Goal: Task Accomplishment & Management: Complete application form

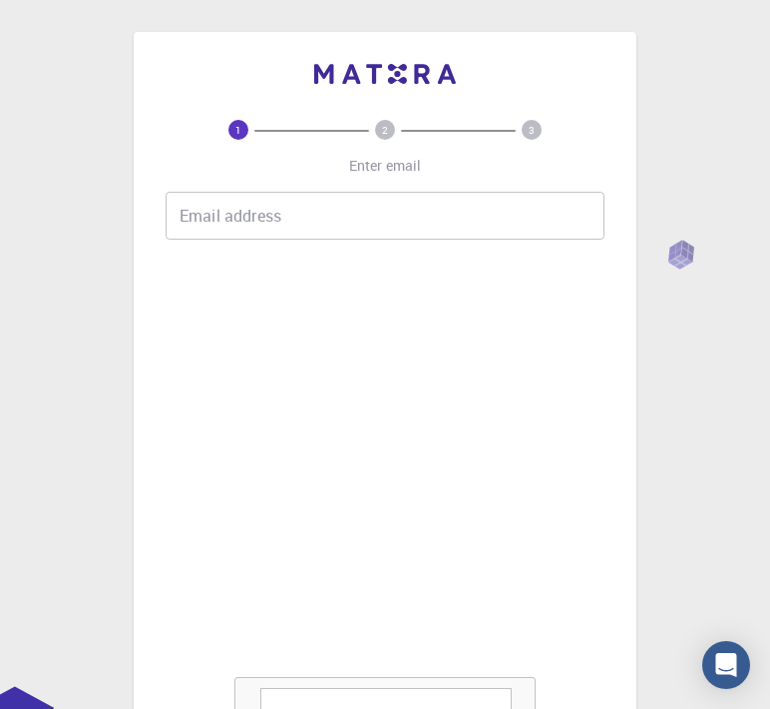
click at [322, 195] on input "Email address" at bounding box center [385, 216] width 439 height 48
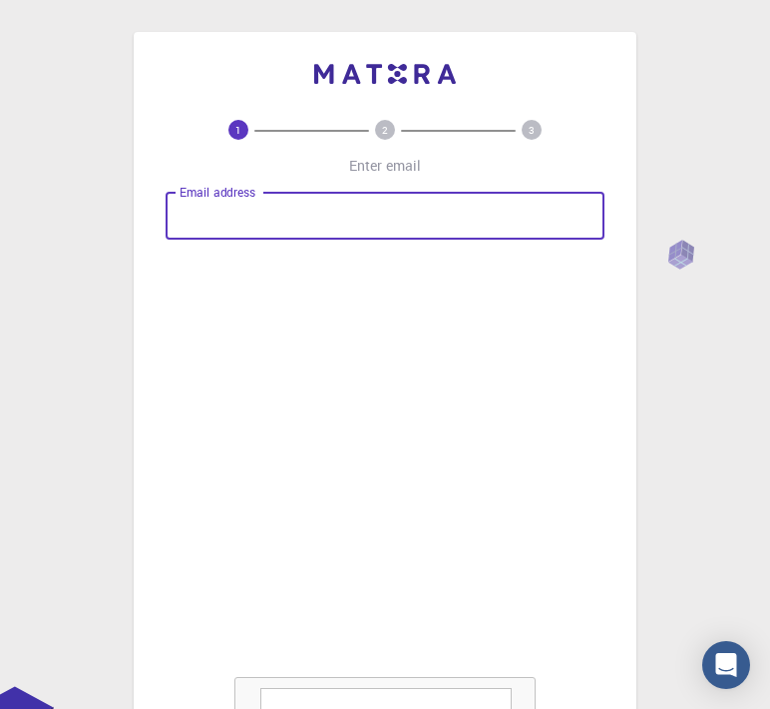
click at [298, 231] on input "Email address" at bounding box center [385, 216] width 439 height 48
click at [289, 195] on input "Email address" at bounding box center [385, 216] width 439 height 48
click at [548, 224] on input "[EMAIL_ADDRESS][DOMAIN_NAME]" at bounding box center [385, 216] width 439 height 48
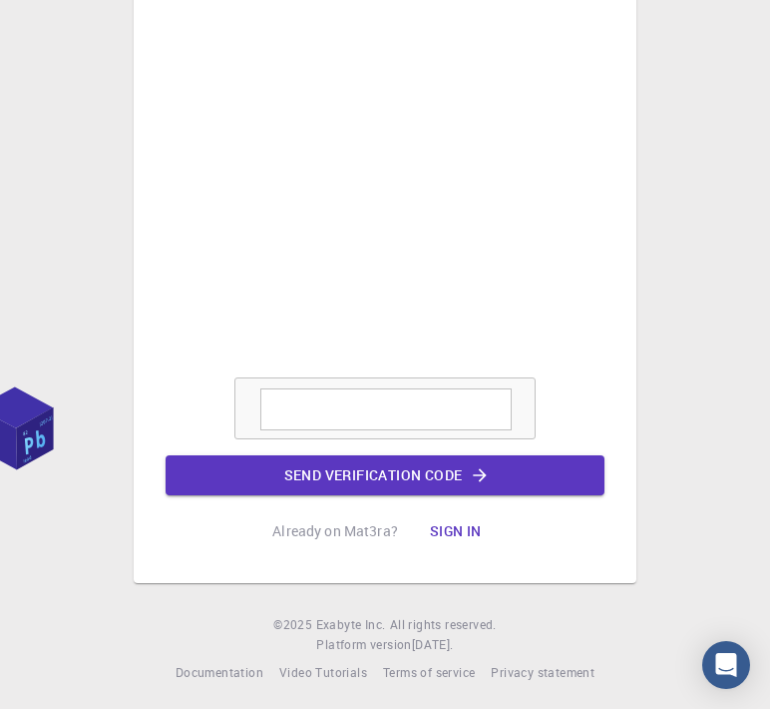
scroll to position [304, 0]
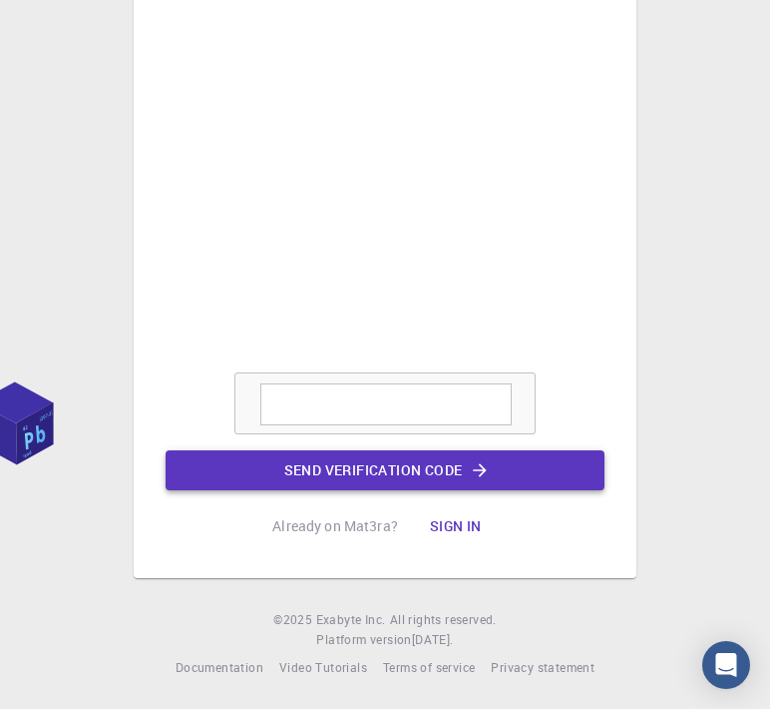
type input "[EMAIL_ADDRESS][DOMAIN_NAME]"
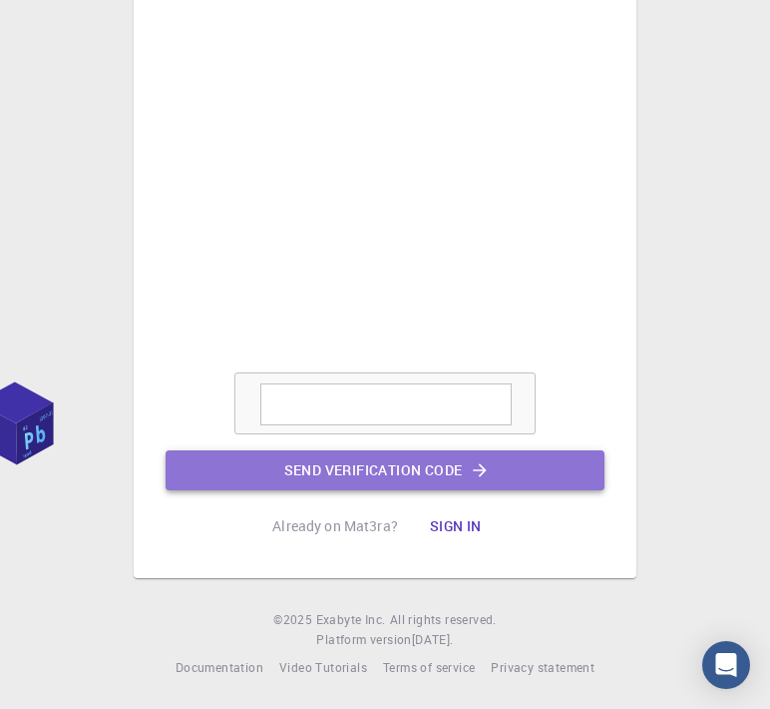
click at [518, 464] on button "Send verification code" at bounding box center [385, 470] width 439 height 40
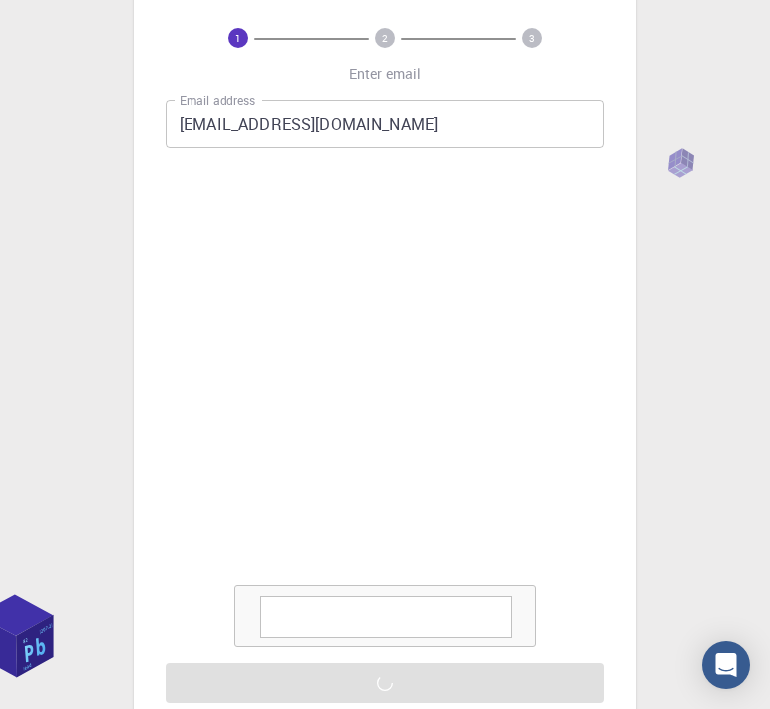
scroll to position [0, 0]
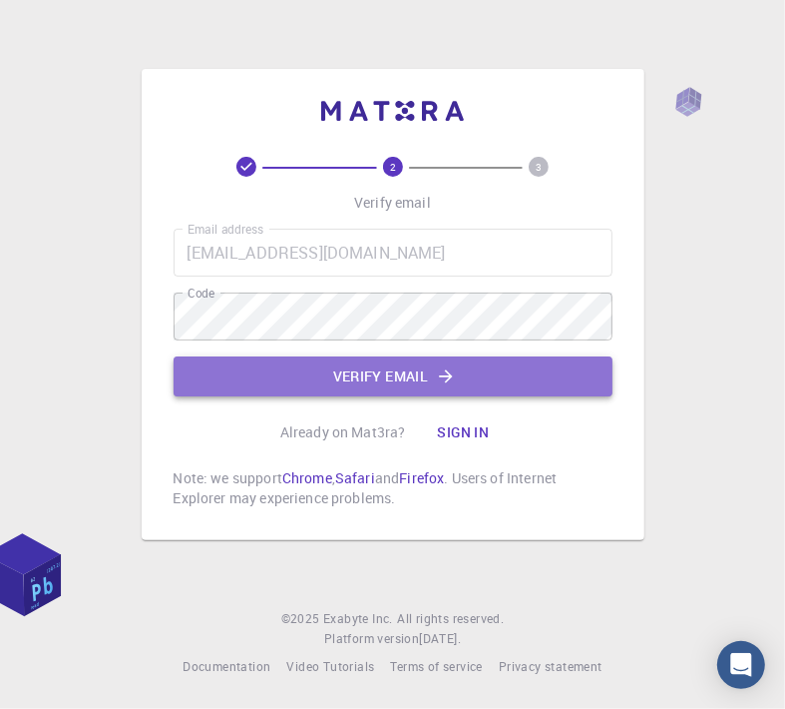
click at [468, 376] on button "Verify email" at bounding box center [393, 376] width 439 height 40
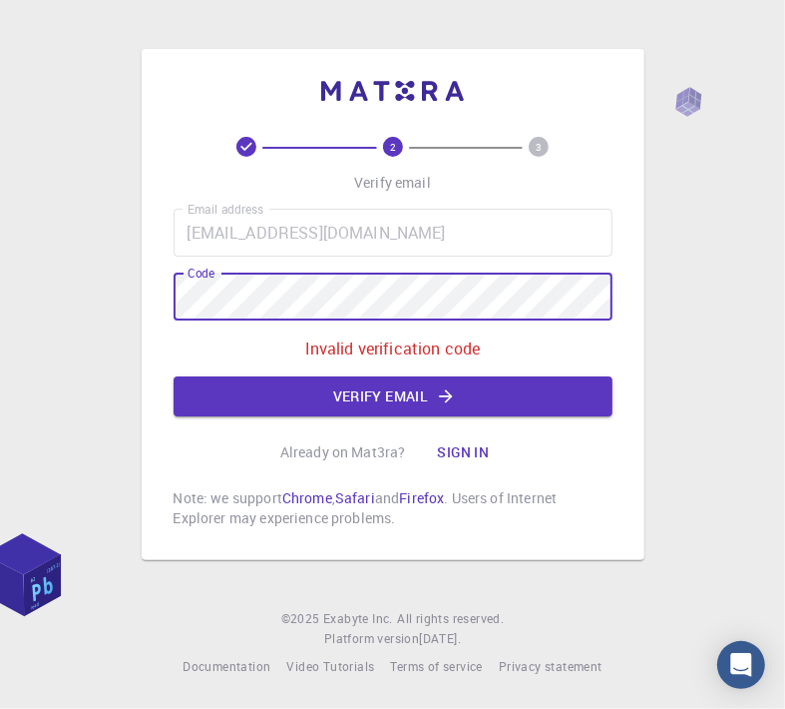
click at [0, 304] on html "2 3 Verify email Email address [EMAIL_ADDRESS][DOMAIN_NAME] Email address Code …" at bounding box center [392, 354] width 785 height 709
click at [413, 415] on button "Verify email" at bounding box center [393, 396] width 439 height 40
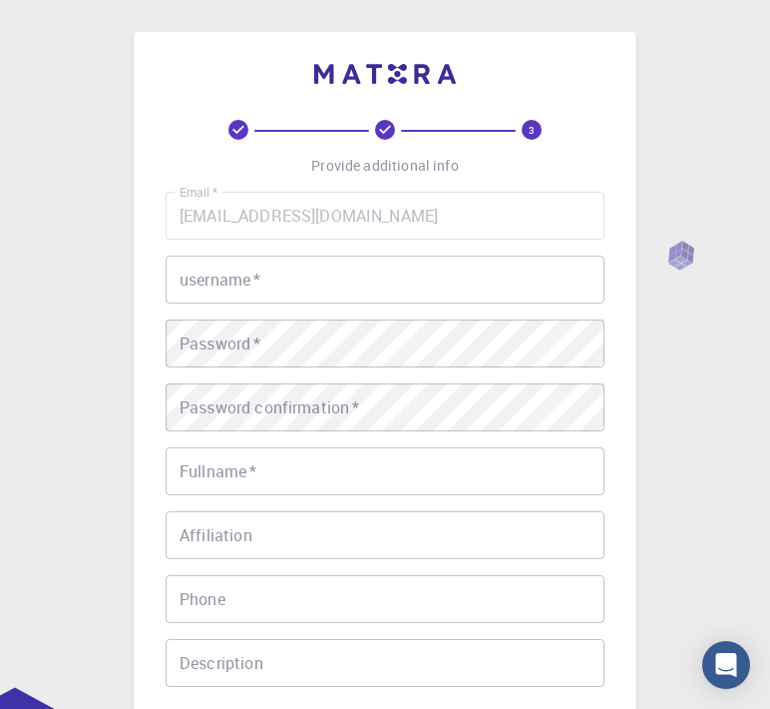
click at [338, 274] on input "username   *" at bounding box center [385, 279] width 439 height 48
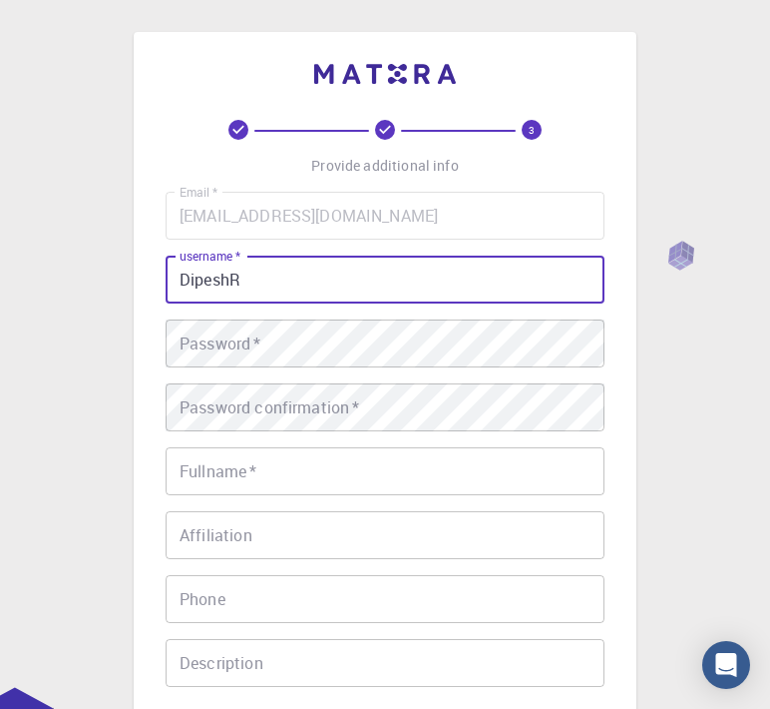
click at [232, 283] on input "DipeshR" at bounding box center [385, 279] width 439 height 48
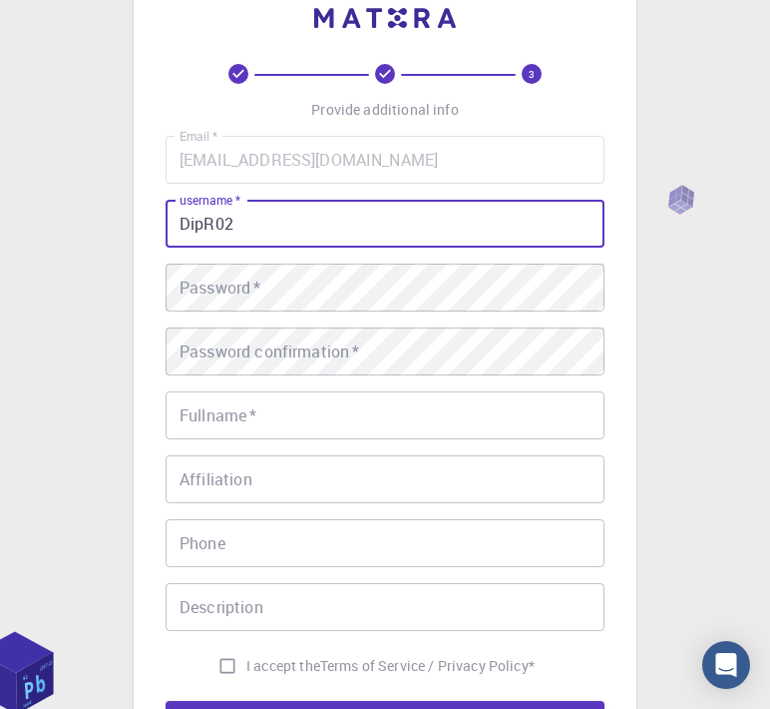
scroll to position [100, 0]
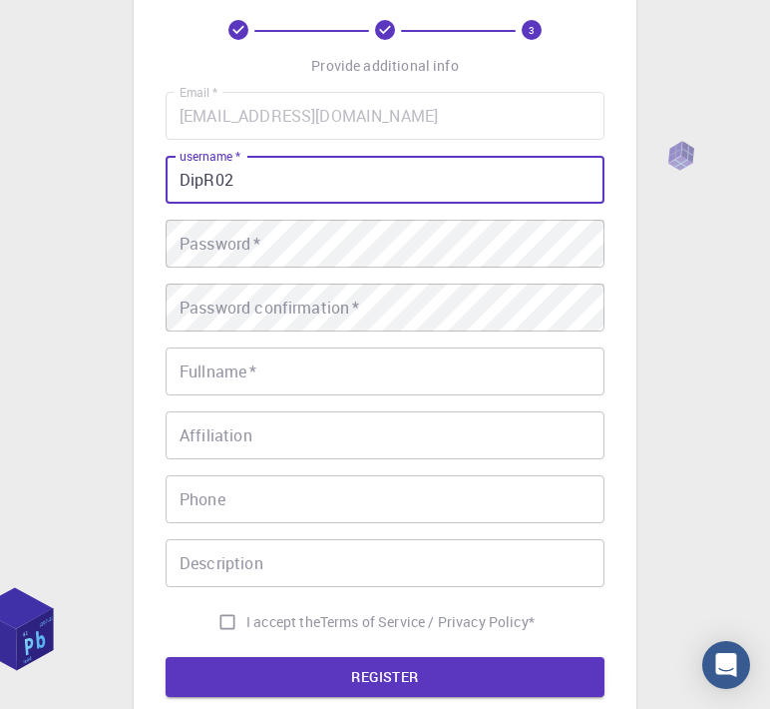
type input "DipR02"
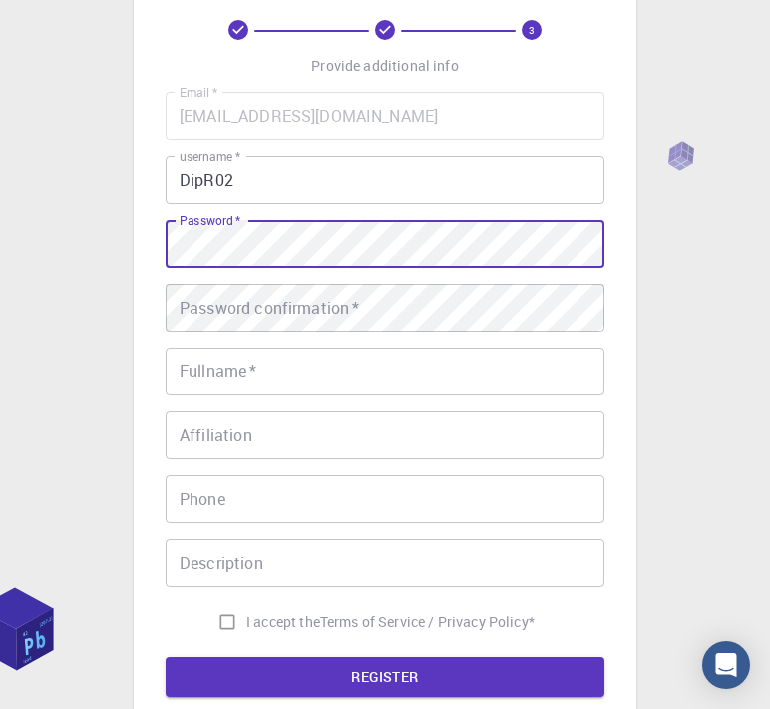
click at [0, 308] on html "3 Provide additional info Email   * [EMAIL_ADDRESS][DOMAIN_NAME] Email   * user…" at bounding box center [385, 408] width 770 height 1016
click at [0, 313] on html "3 Provide additional info Email   * [EMAIL_ADDRESS][DOMAIN_NAME] Email   * user…" at bounding box center [385, 408] width 770 height 1016
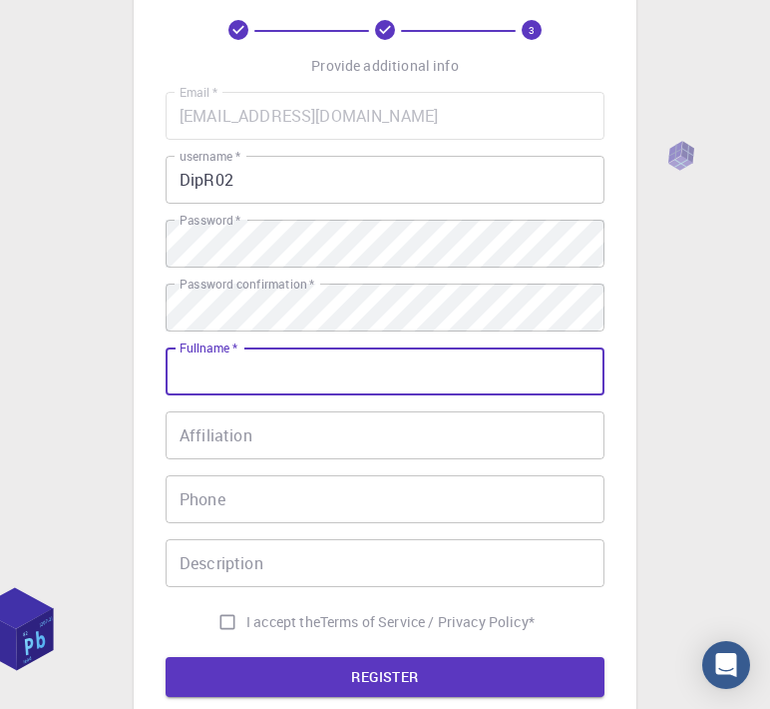
click at [308, 381] on input "Fullname   *" at bounding box center [385, 371] width 439 height 48
type input "[PERSON_NAME]"
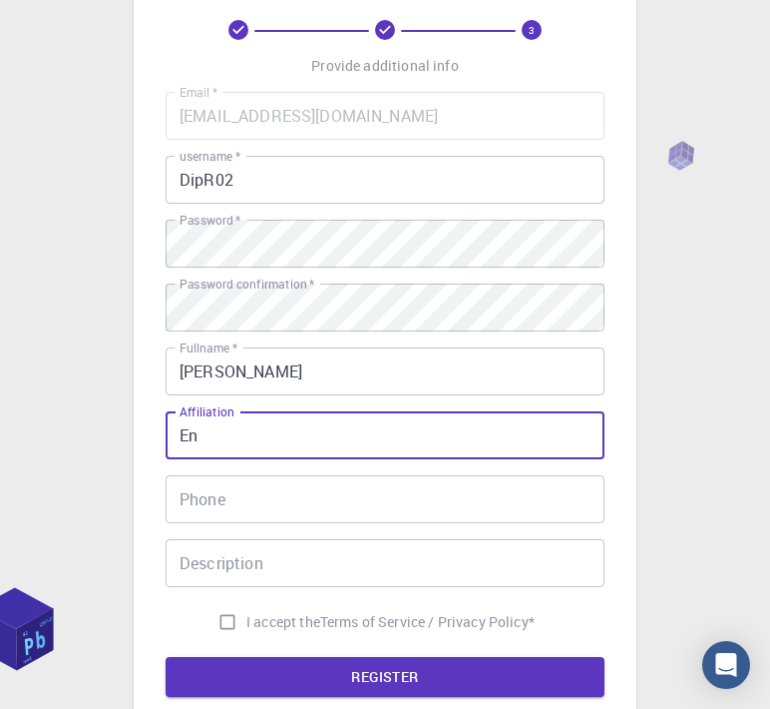
type input "E"
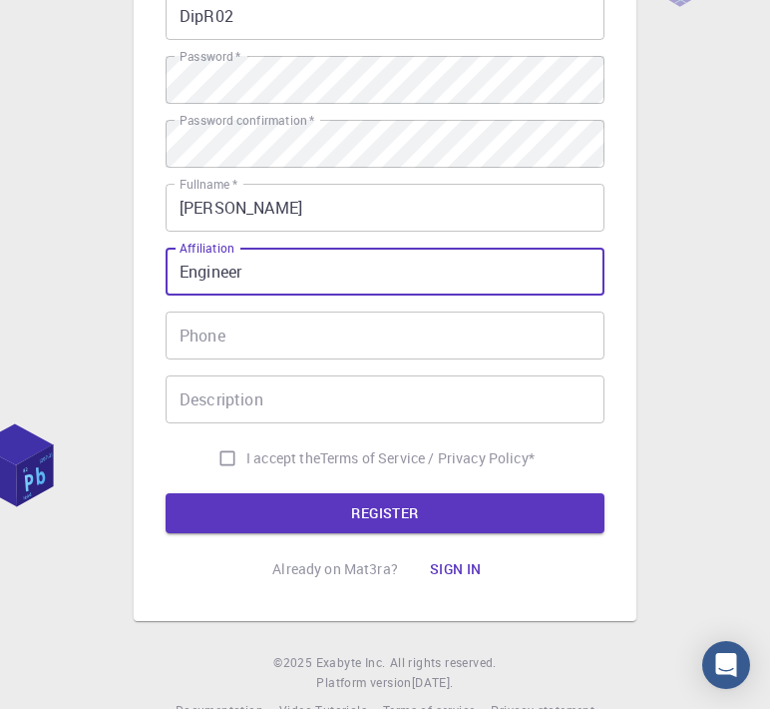
scroll to position [299, 0]
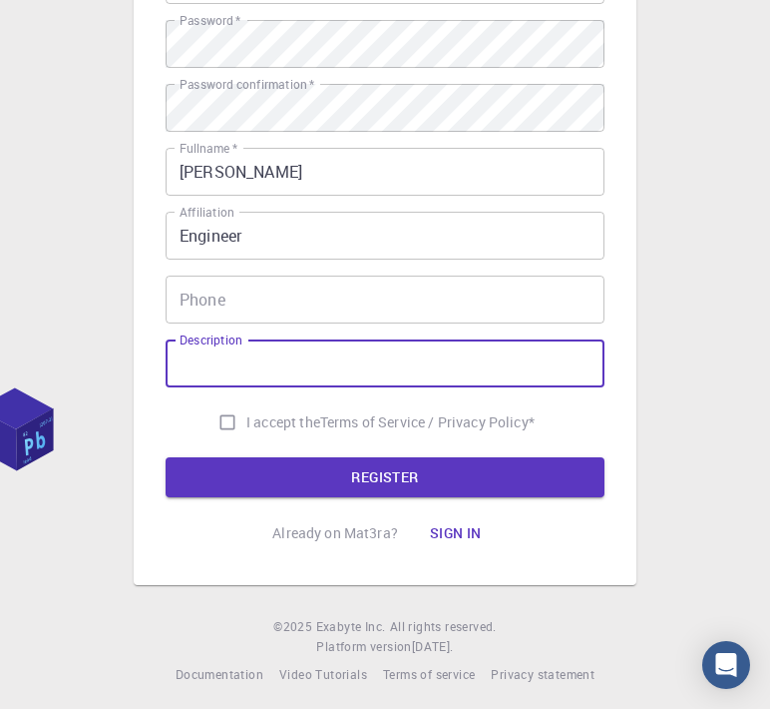
click at [316, 357] on input "Description" at bounding box center [385, 363] width 439 height 48
click at [322, 252] on input "Engineer" at bounding box center [385, 236] width 439 height 48
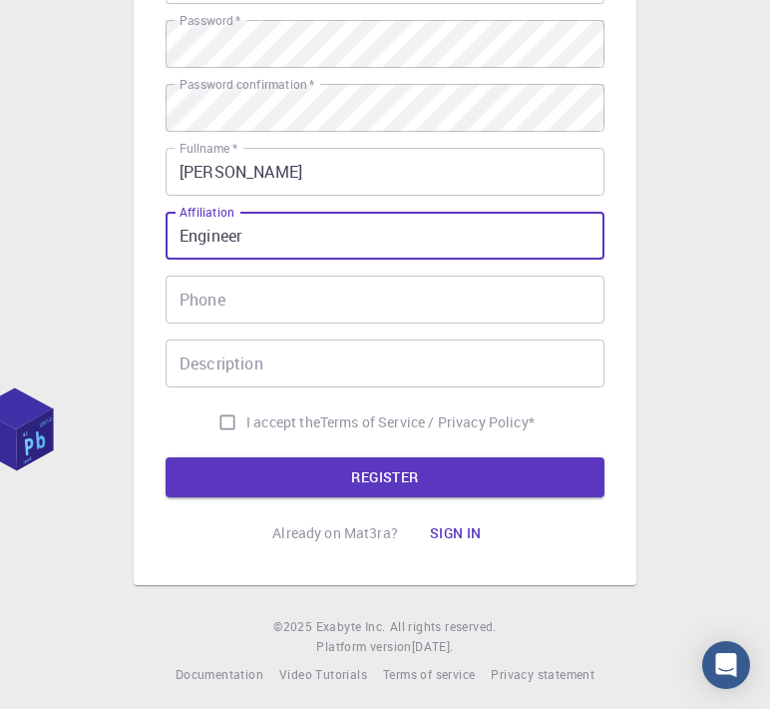
click at [335, 242] on input "Engineer" at bounding box center [385, 236] width 439 height 48
drag, startPoint x: 349, startPoint y: 232, endPoint x: -62, endPoint y: 229, distance: 411.2
click at [0, 229] on html "3 Provide additional info Email   * [EMAIL_ADDRESS][DOMAIN_NAME] Email   * user…" at bounding box center [385, 209] width 770 height 1016
type input "Consultant"
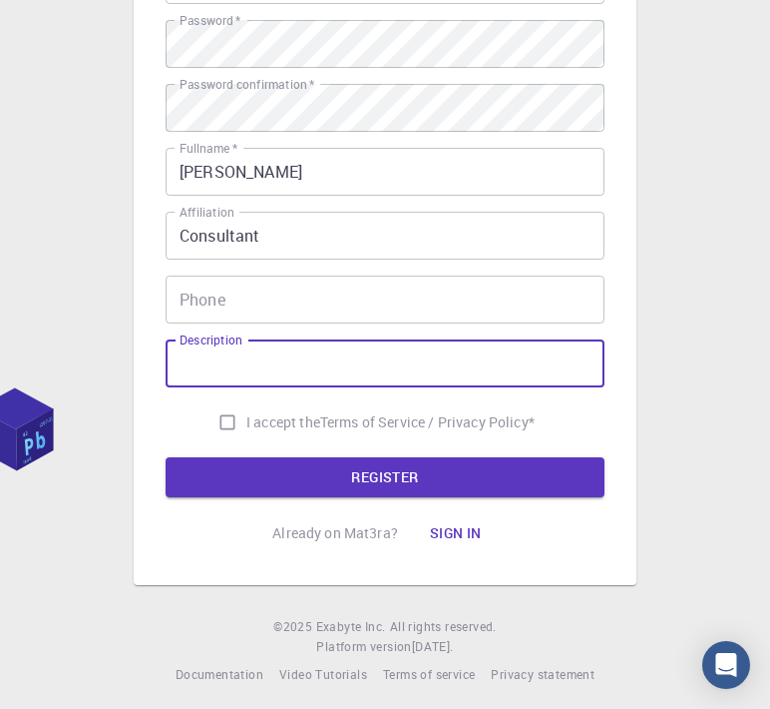
click at [273, 372] on input "Description" at bounding box center [385, 363] width 439 height 48
type input "Mechanical Engineer"
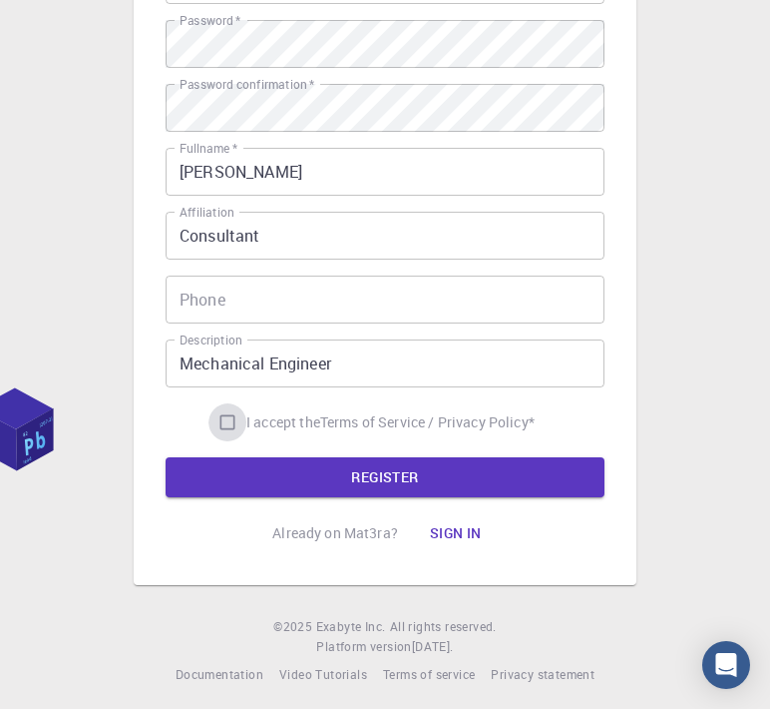
click at [235, 424] on input "I accept the Terms of Service / Privacy Policy *" at bounding box center [228, 422] width 38 height 38
checkbox input "true"
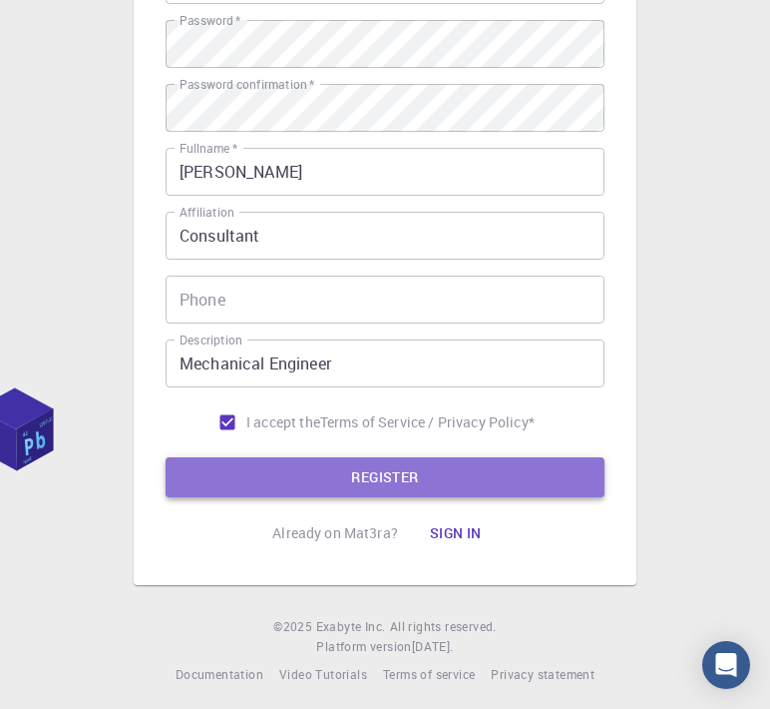
click at [360, 473] on button "REGISTER" at bounding box center [385, 477] width 439 height 40
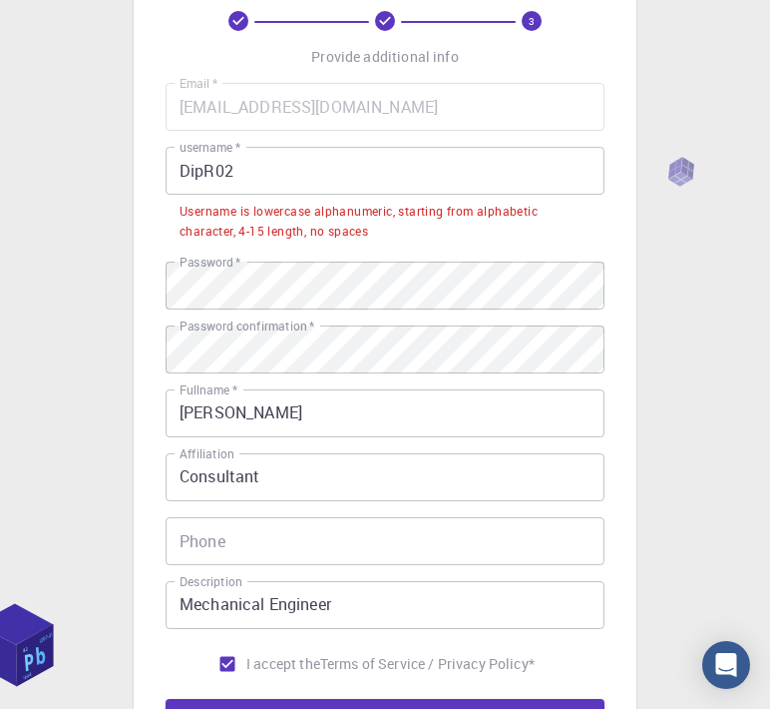
scroll to position [100, 0]
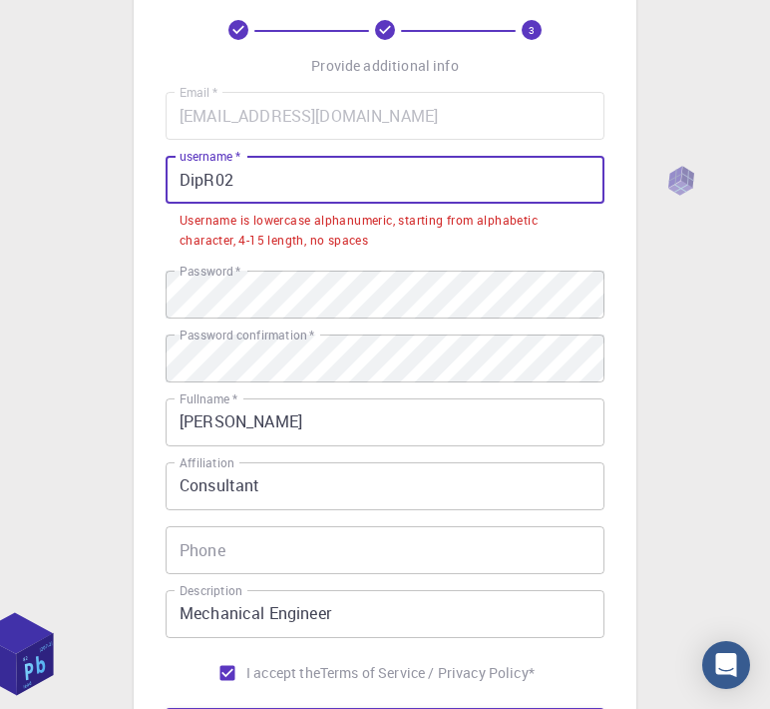
click at [287, 186] on input "DipR02" at bounding box center [385, 180] width 439 height 48
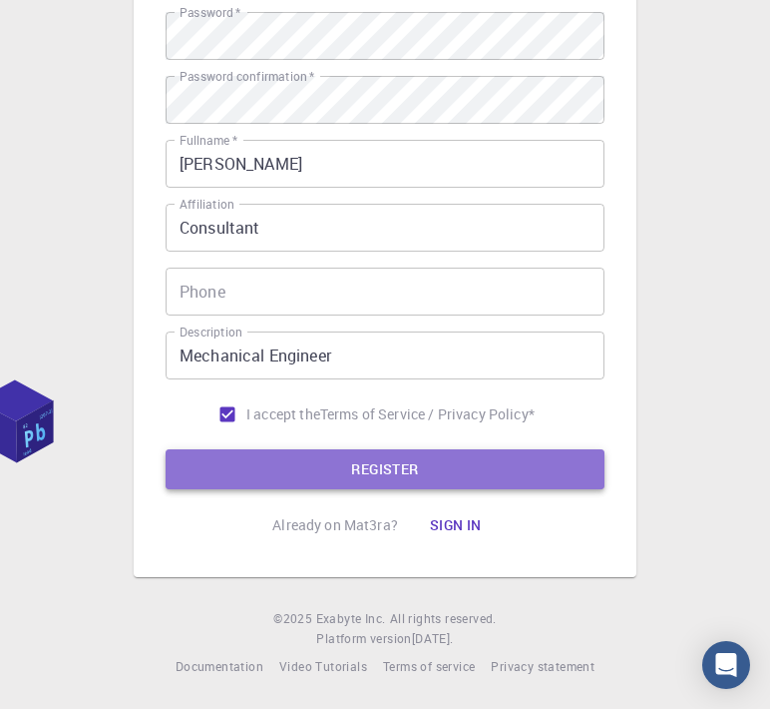
click at [359, 479] on button "REGISTER" at bounding box center [385, 469] width 439 height 40
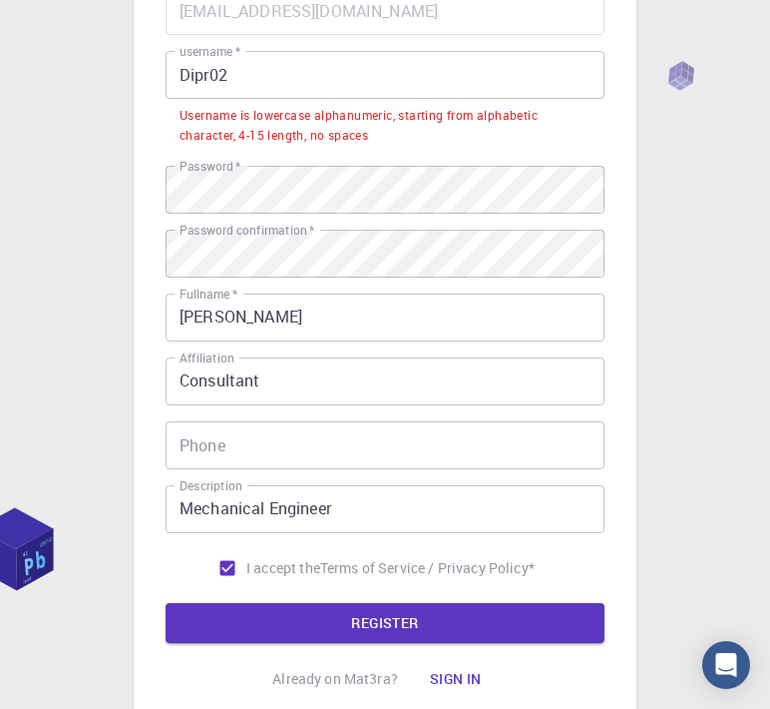
scroll to position [0, 0]
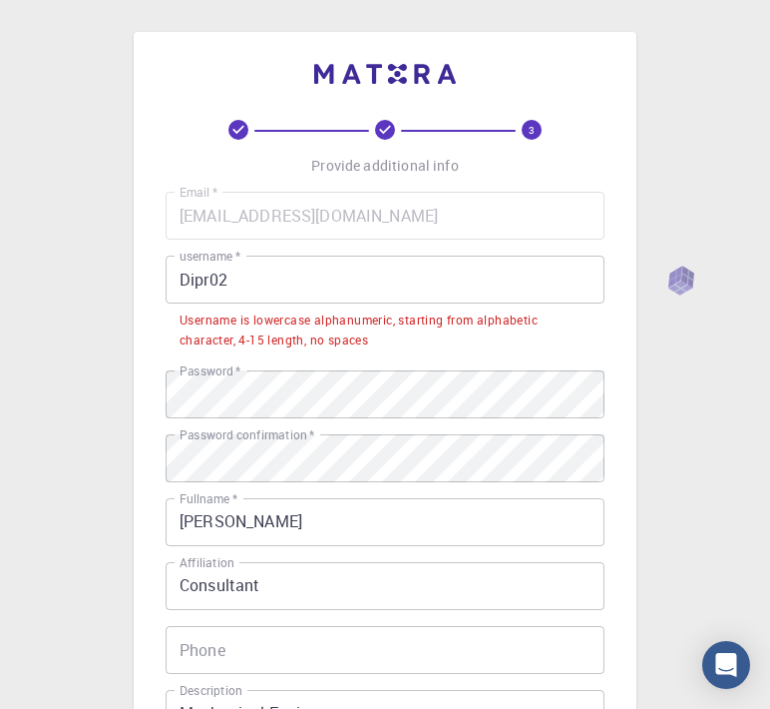
drag, startPoint x: 191, startPoint y: 268, endPoint x: 278, endPoint y: 558, distance: 302.4
click at [190, 268] on input "Dipr02" at bounding box center [385, 279] width 439 height 48
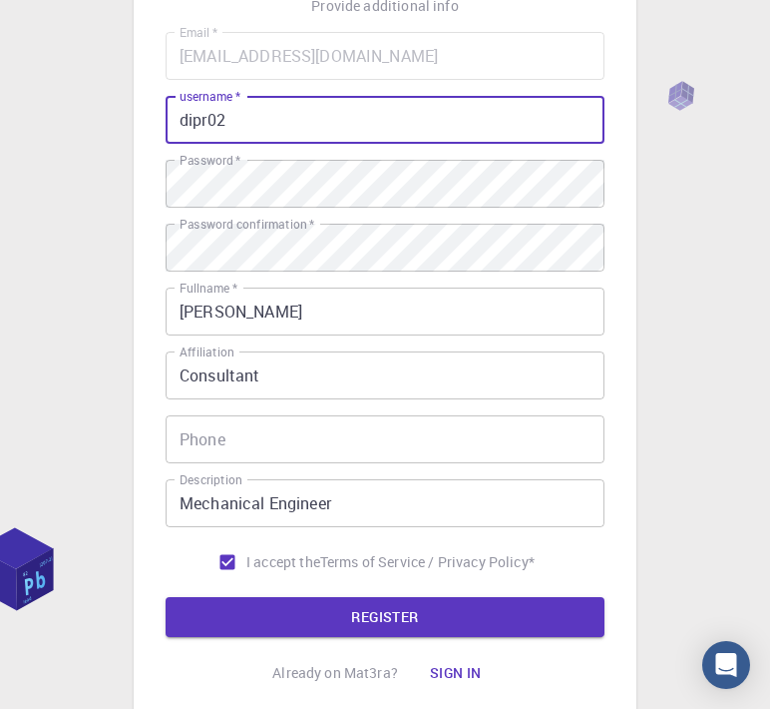
scroll to position [307, 0]
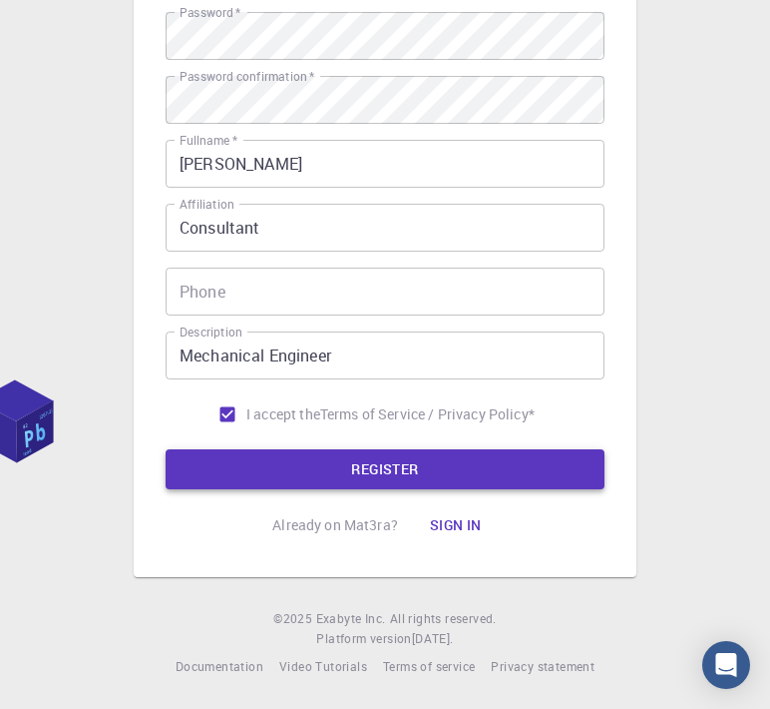
type input "dipr02"
click at [452, 466] on button "REGISTER" at bounding box center [385, 469] width 439 height 40
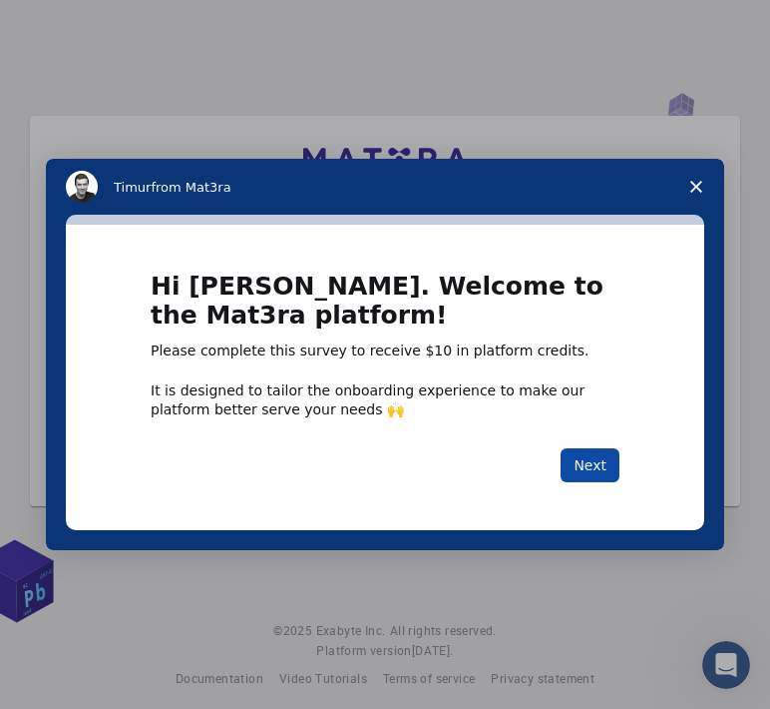
click at [610, 453] on button "Next" at bounding box center [590, 465] width 59 height 34
click at [604, 463] on button "Next" at bounding box center [590, 465] width 59 height 34
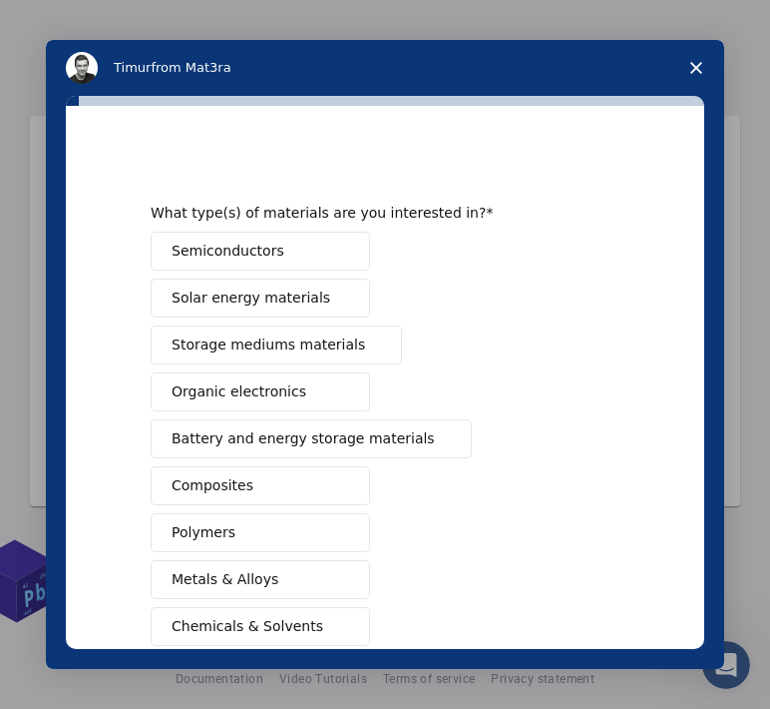
click at [351, 252] on button "Semiconductors" at bounding box center [261, 251] width 220 height 39
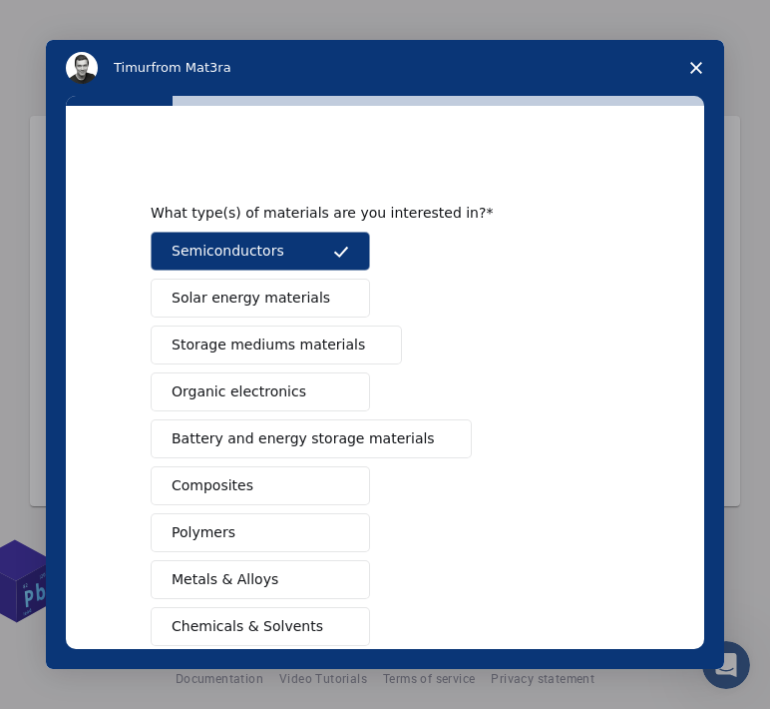
scroll to position [100, 0]
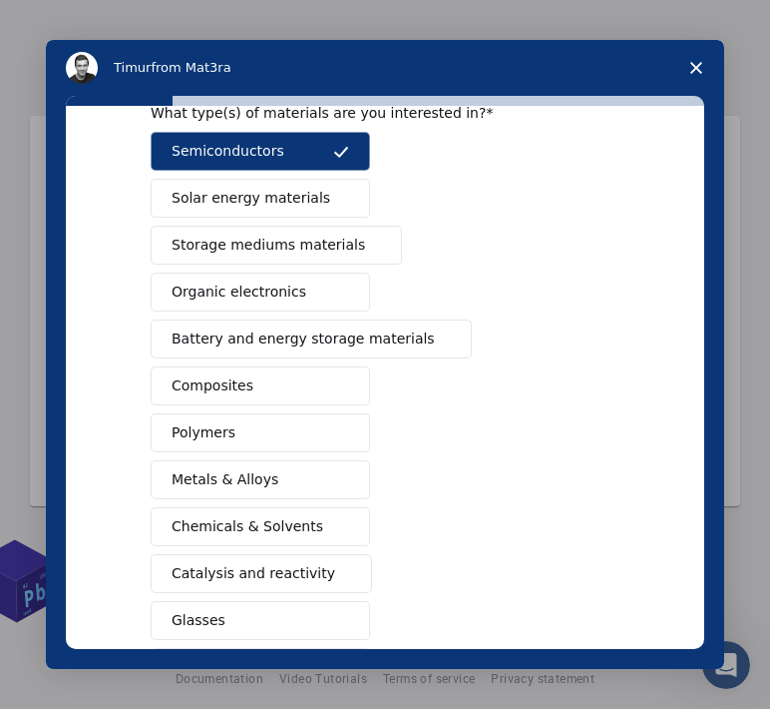
click at [260, 205] on span "Solar energy materials" at bounding box center [251, 198] width 159 height 21
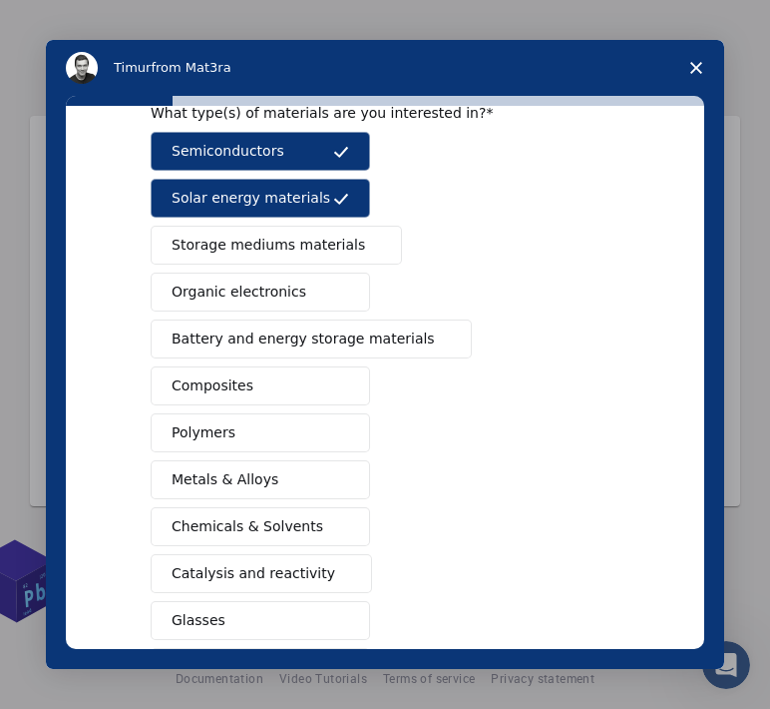
click at [314, 293] on button "Organic electronics" at bounding box center [261, 291] width 220 height 39
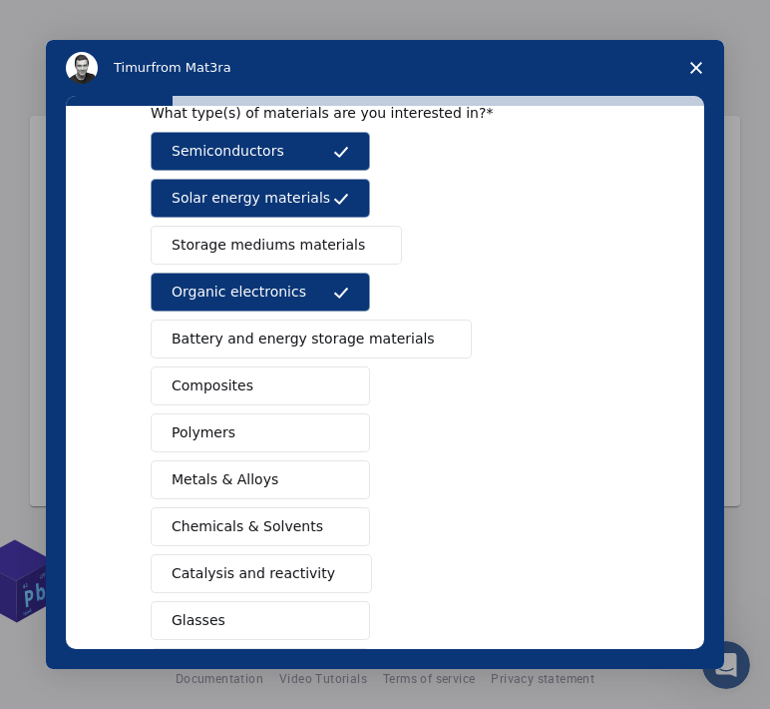
click at [337, 338] on span "Battery and energy storage materials" at bounding box center [303, 338] width 263 height 21
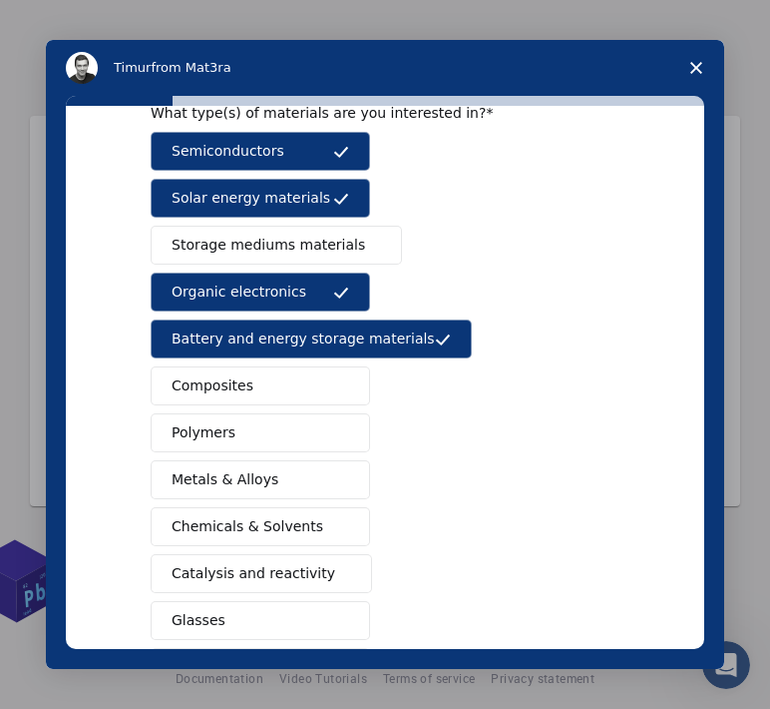
click at [285, 380] on button "Composites" at bounding box center [261, 385] width 220 height 39
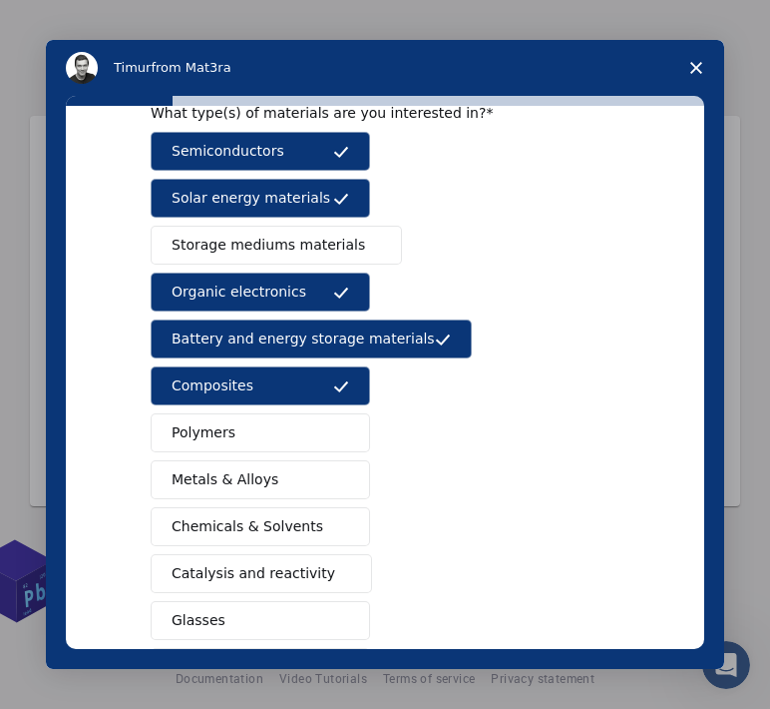
click at [293, 424] on button "Polymers" at bounding box center [261, 432] width 220 height 39
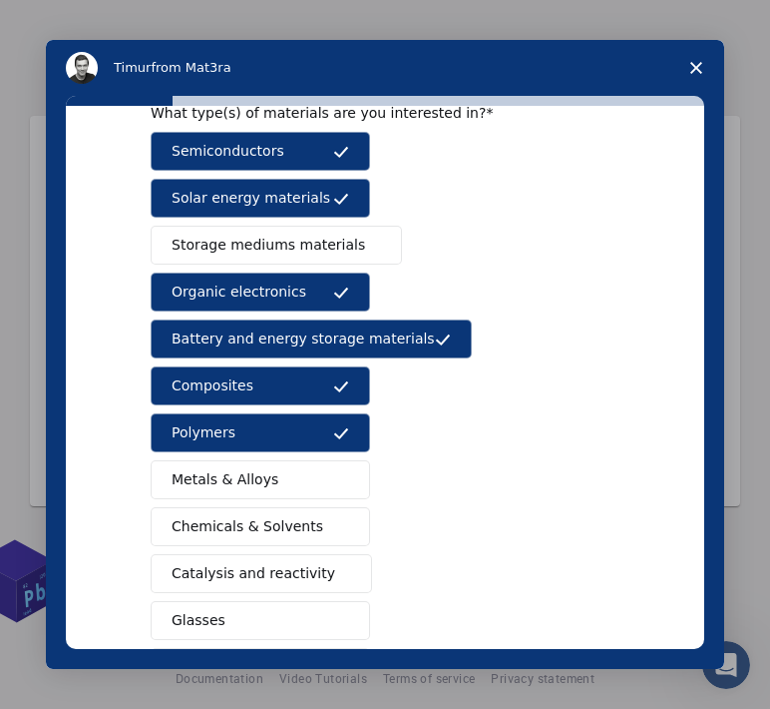
click at [293, 472] on button "Metals & Alloys" at bounding box center [261, 479] width 220 height 39
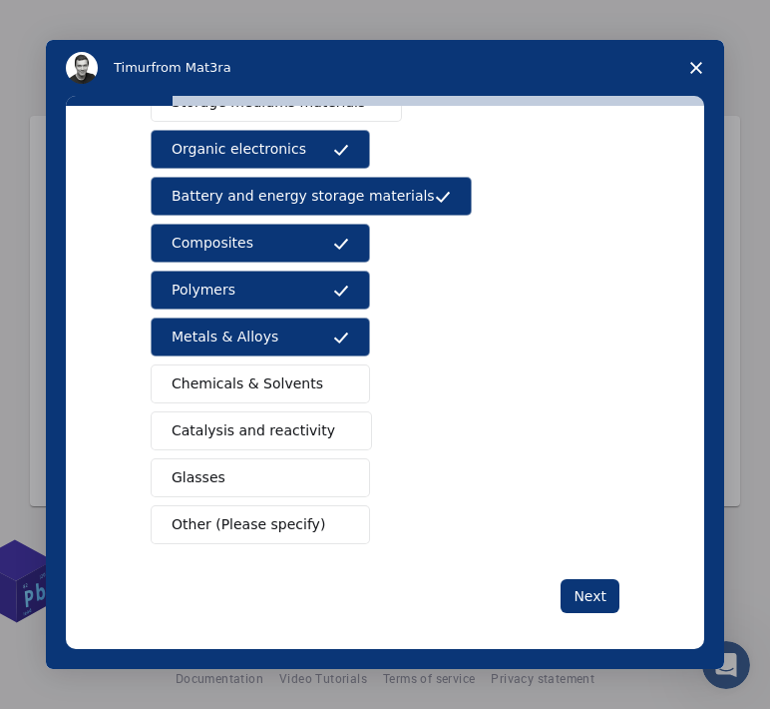
scroll to position [249, 0]
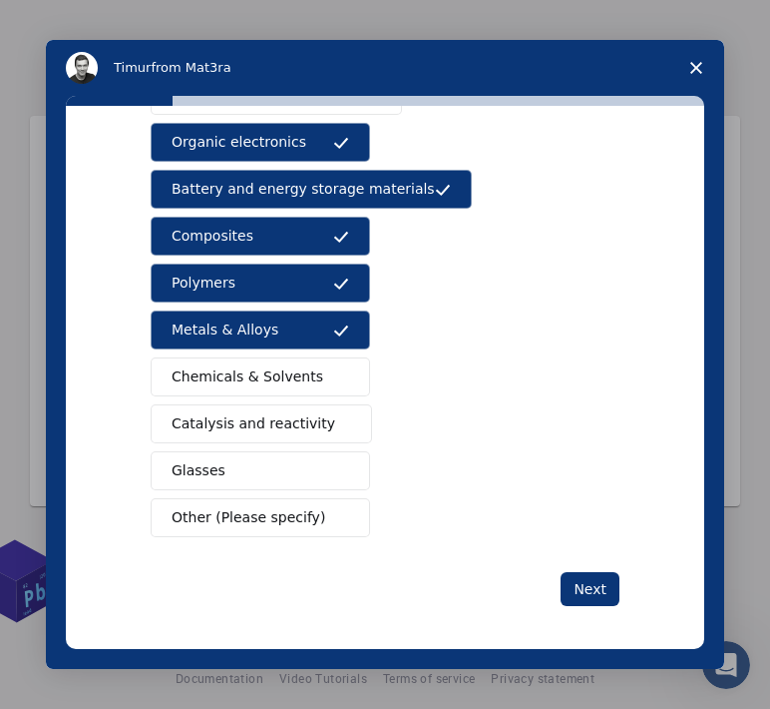
click at [305, 418] on span "Catalysis and reactivity" at bounding box center [254, 423] width 164 height 21
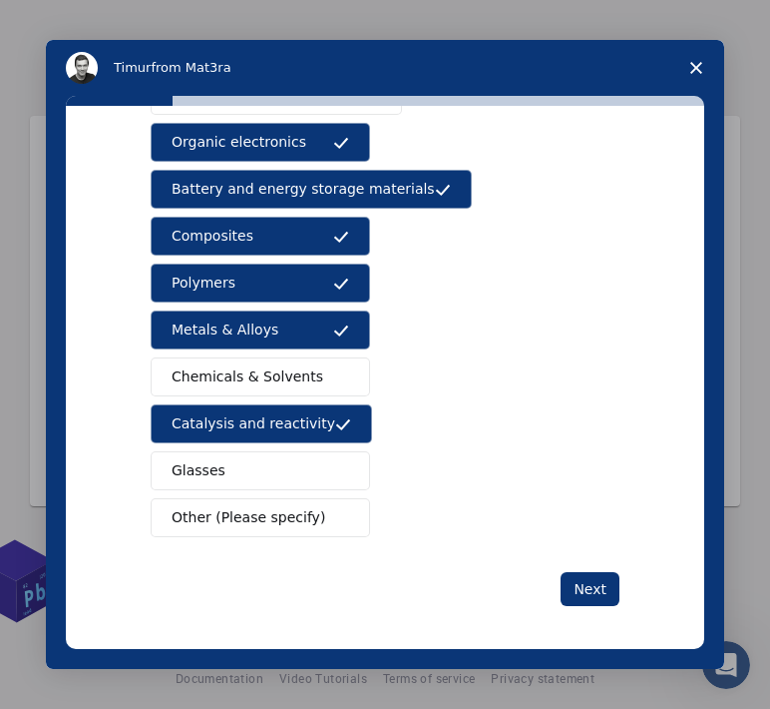
click at [312, 376] on button "Chemicals & Solvents" at bounding box center [261, 376] width 220 height 39
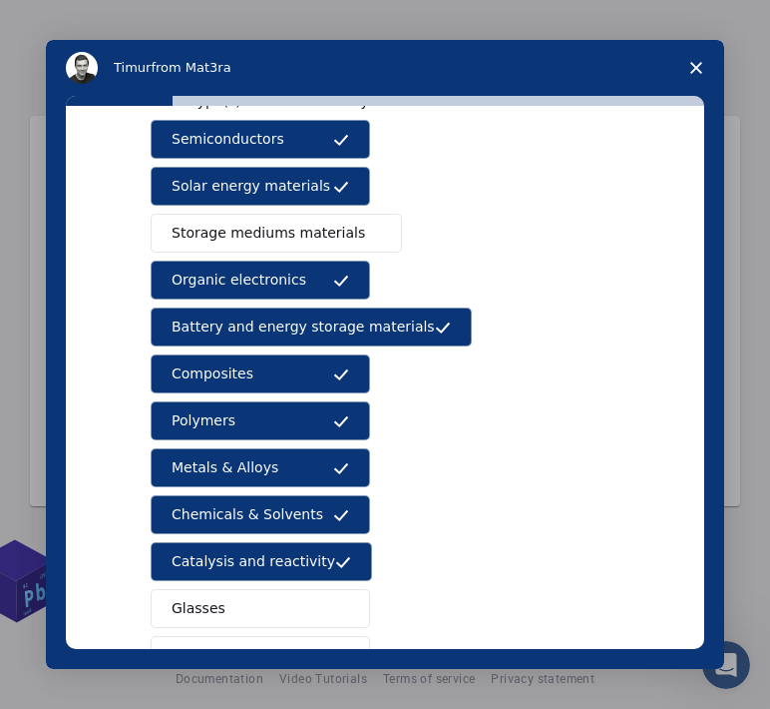
scroll to position [0, 0]
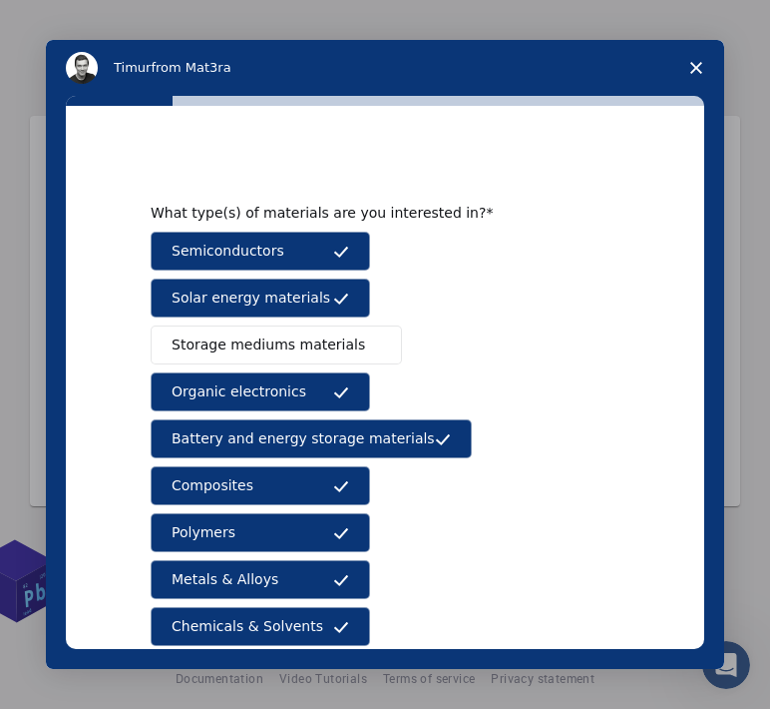
click at [316, 337] on span "Storage mediums materials" at bounding box center [269, 344] width 194 height 21
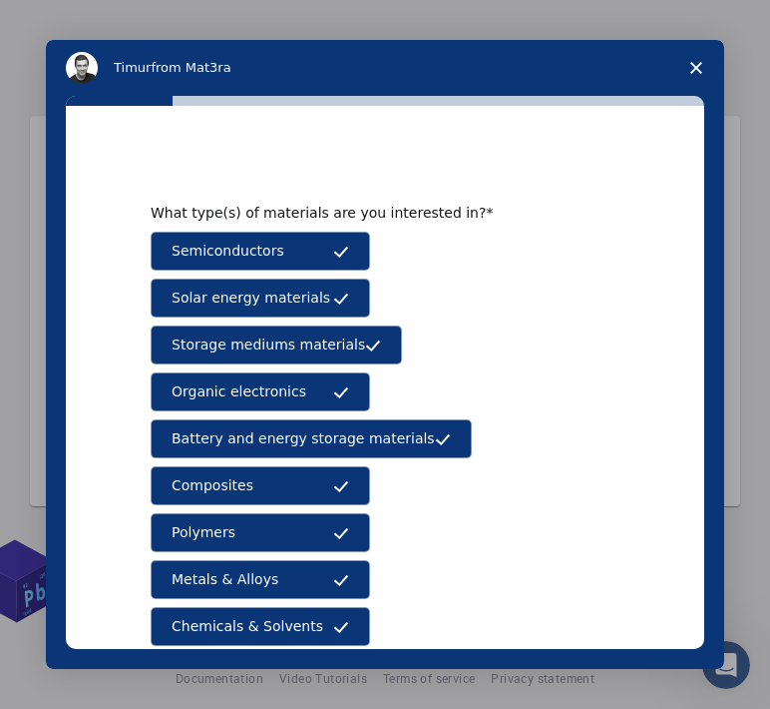
scroll to position [249, 0]
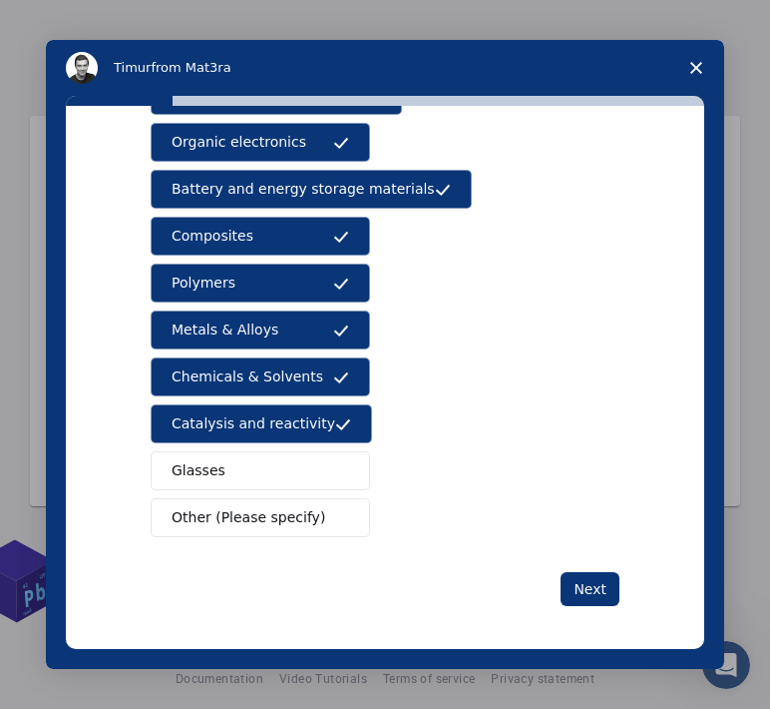
click at [317, 451] on button "Glasses" at bounding box center [261, 470] width 220 height 39
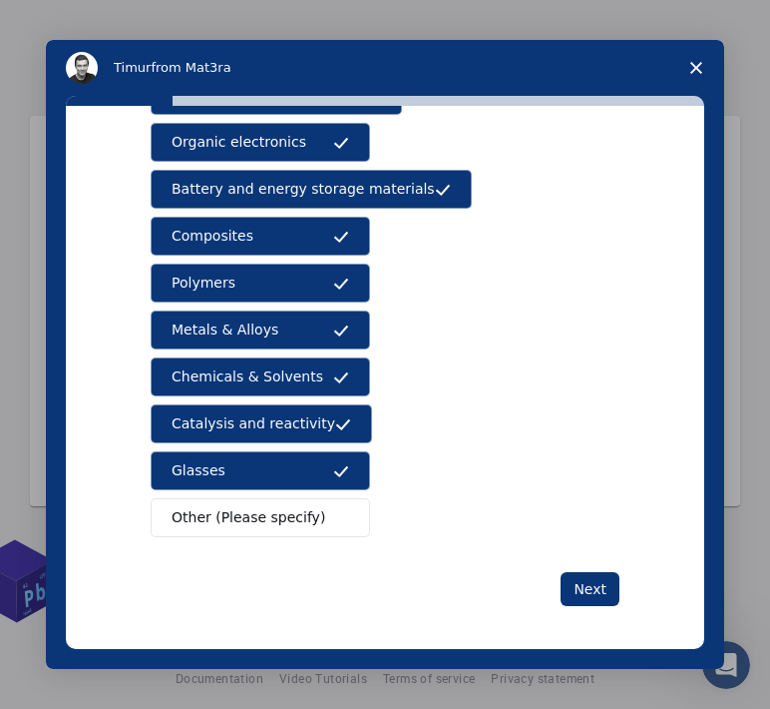
click at [343, 510] on span "Intercom messenger" at bounding box center [341, 518] width 16 height 16
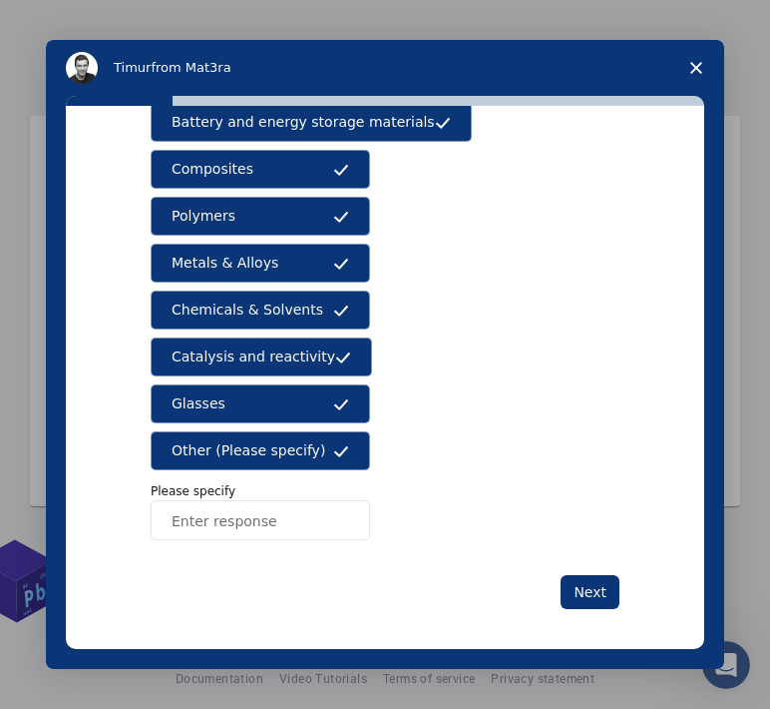
scroll to position [319, 0]
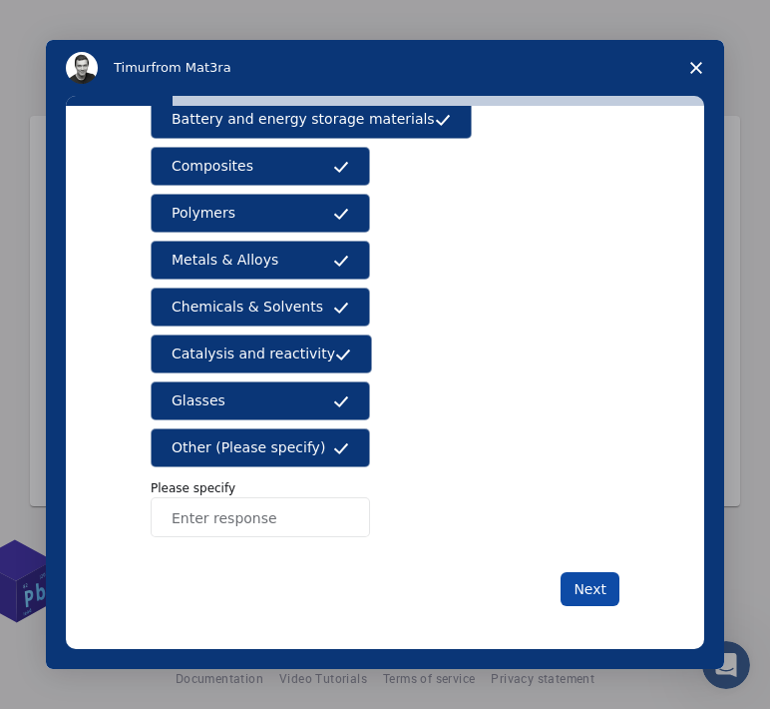
click at [587, 580] on button "Next" at bounding box center [590, 589] width 59 height 34
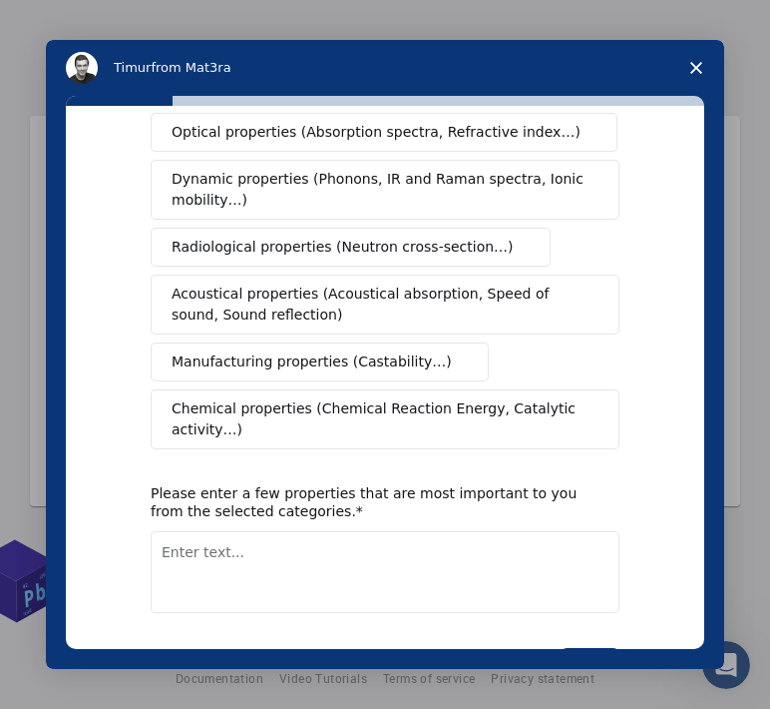
scroll to position [0, 0]
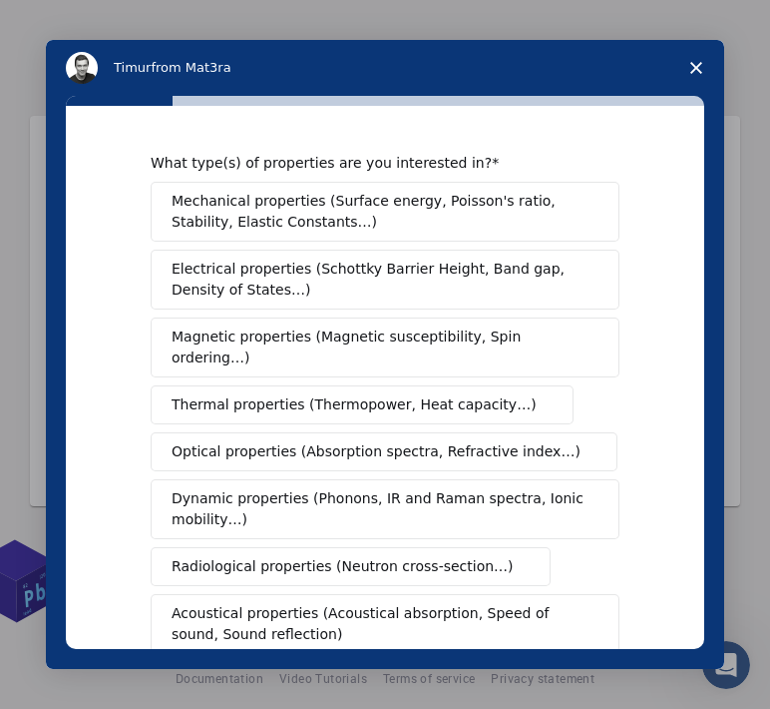
click at [354, 215] on span "Mechanical properties (Surface energy, Poisson's ratio, Stability, Elastic Cons…" at bounding box center [380, 212] width 416 height 42
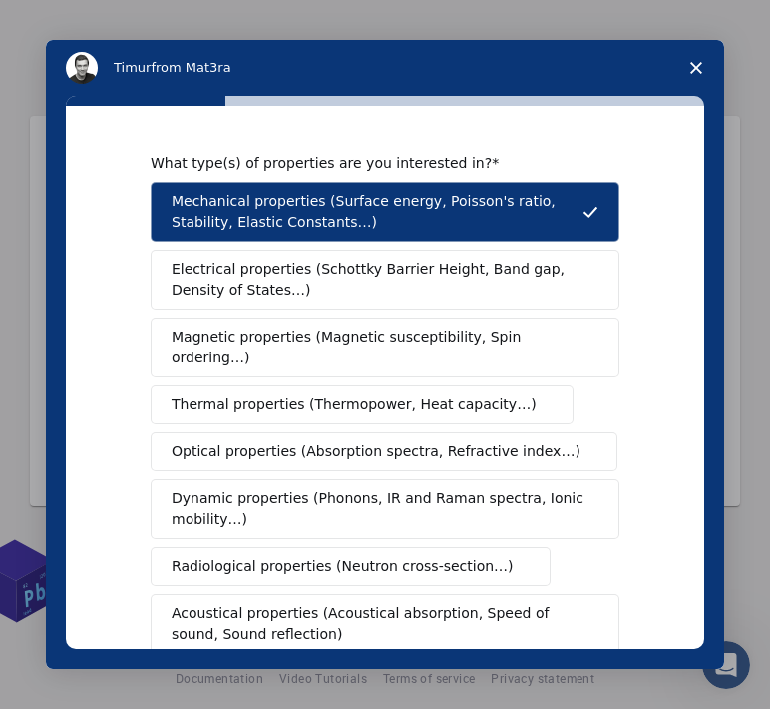
click at [323, 294] on span "Electrical properties (Schottky Barrier Height, Band gap, Density of States…)" at bounding box center [379, 279] width 415 height 42
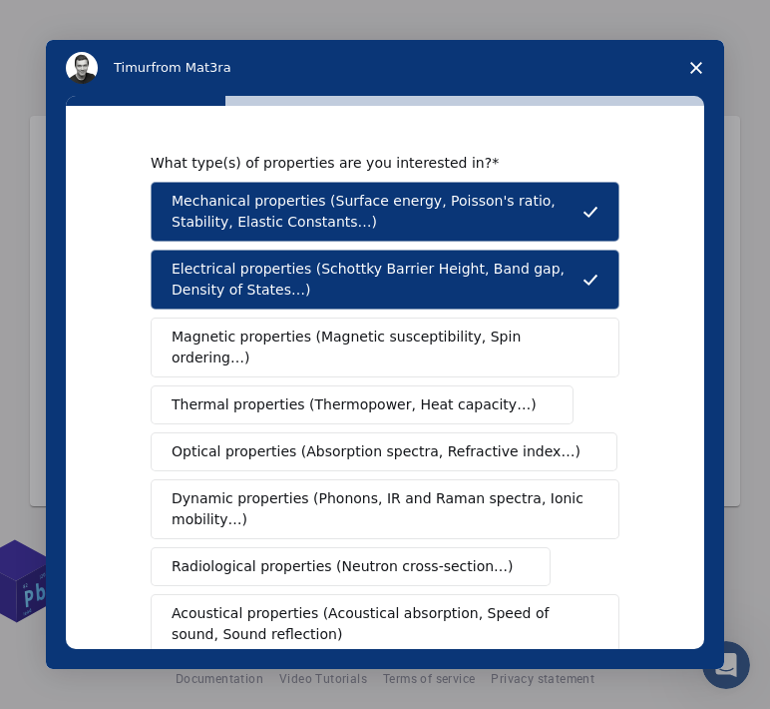
click at [324, 361] on div "Mechanical properties (Surface energy, Poisson's ratio, Stability, Elastic Cons…" at bounding box center [385, 475] width 469 height 587
click at [328, 340] on span "Magnetic properties (Magnetic susceptibility, Spin ordering…)" at bounding box center [378, 347] width 412 height 42
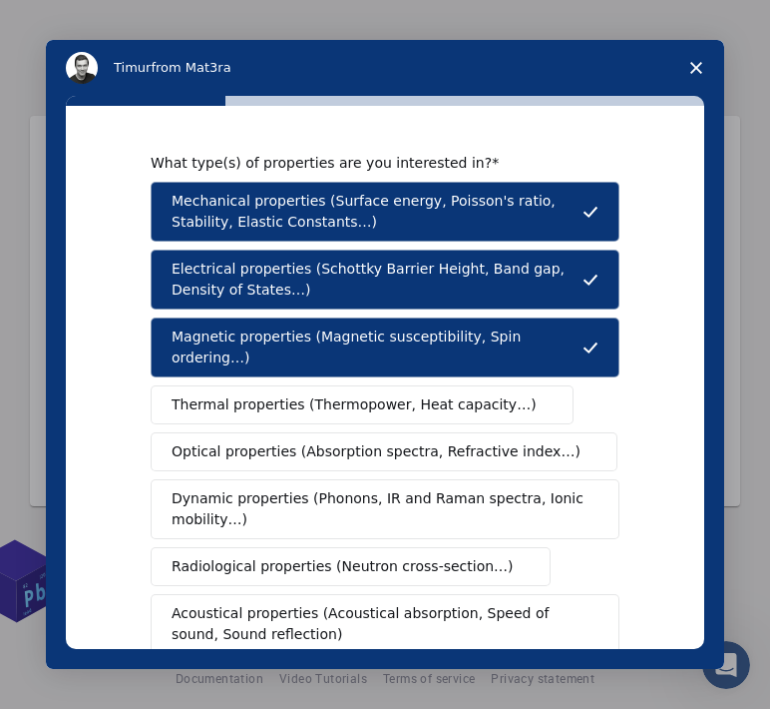
click at [326, 394] on span "Thermal properties (Thermopower, Heat capacity…)" at bounding box center [354, 404] width 365 height 21
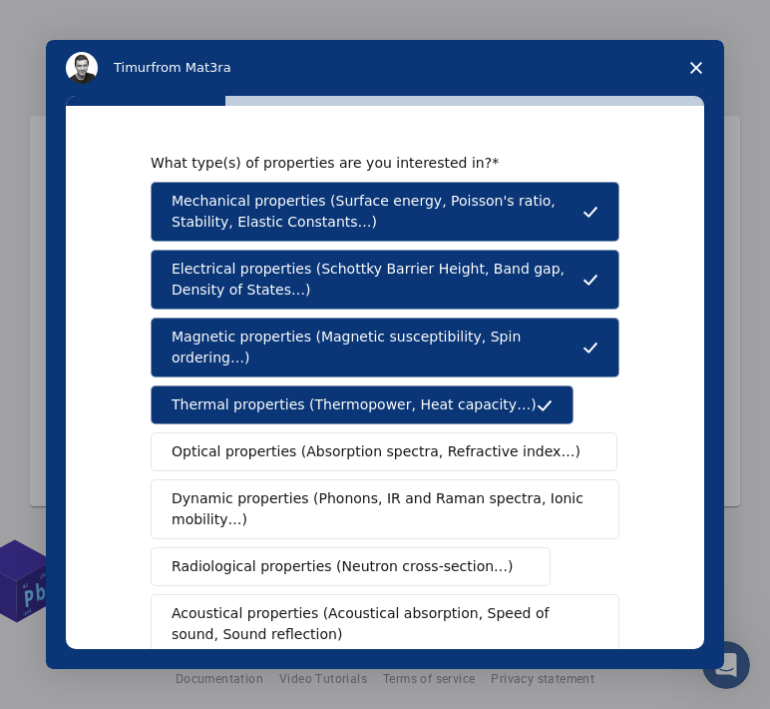
click at [328, 446] on button "Optical properties (Absorption spectra, Refractive index…)" at bounding box center [384, 451] width 467 height 39
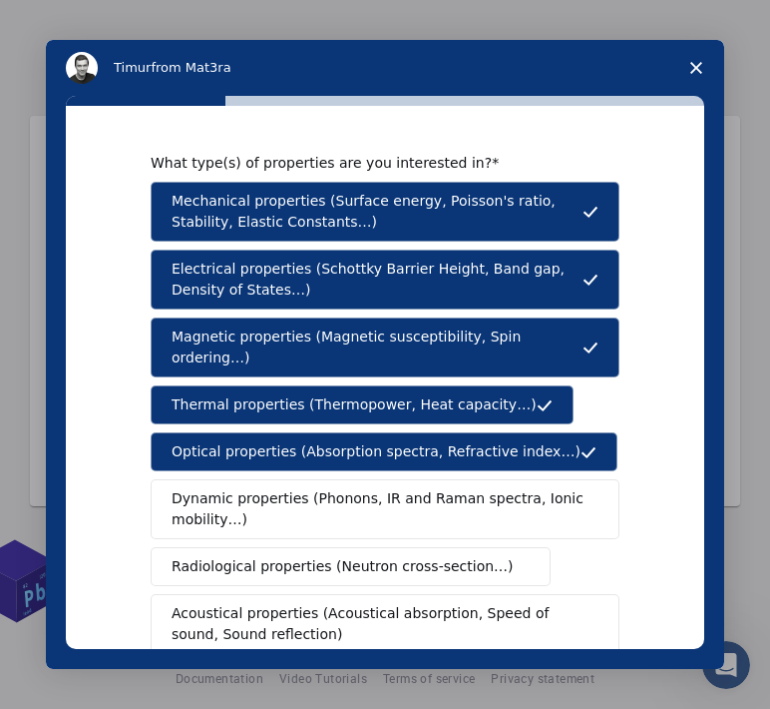
click at [332, 496] on span "Dynamic properties (Phonons, IR and Raman spectra, Ionic mobility…)" at bounding box center [379, 509] width 414 height 42
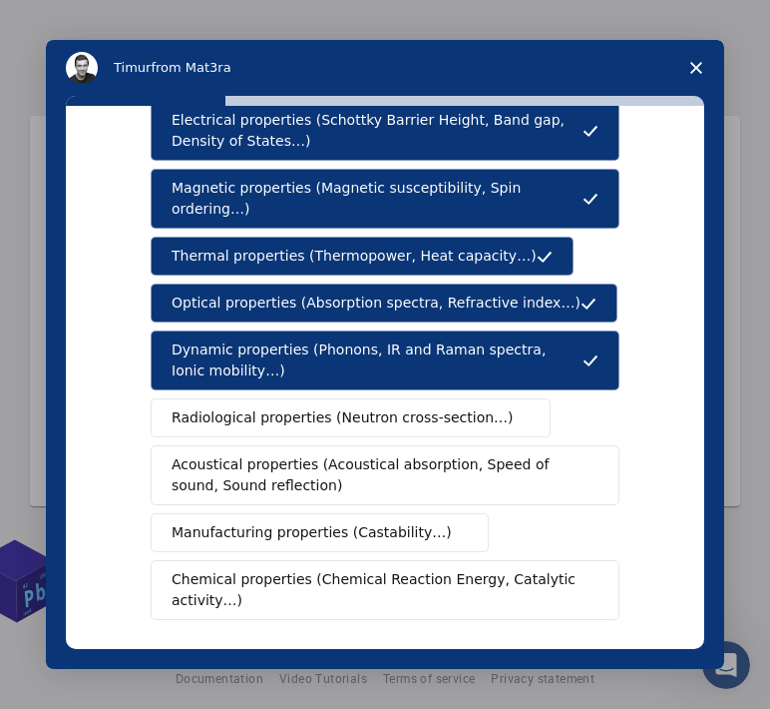
scroll to position [200, 0]
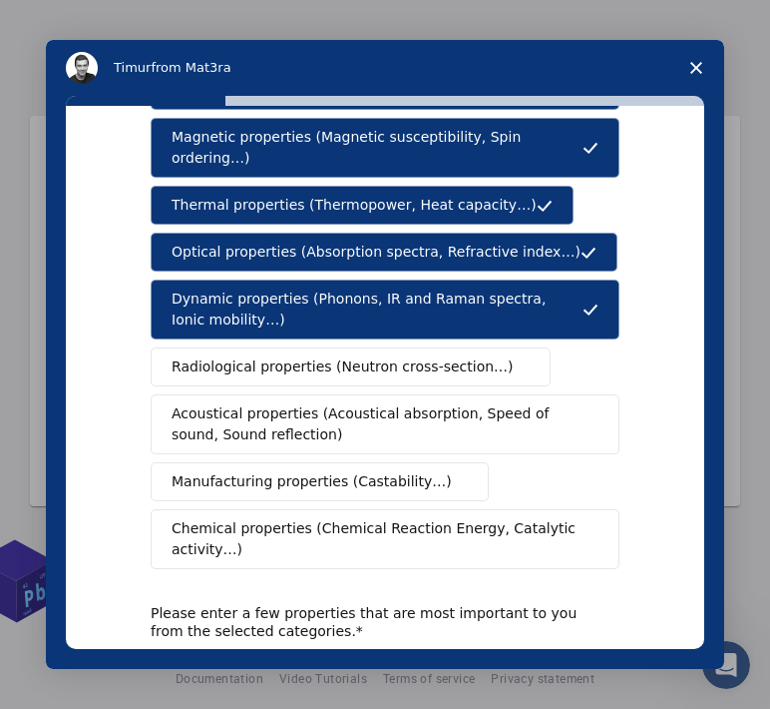
click at [343, 356] on span "Radiological properties (Neutron cross-section…)" at bounding box center [343, 366] width 342 height 21
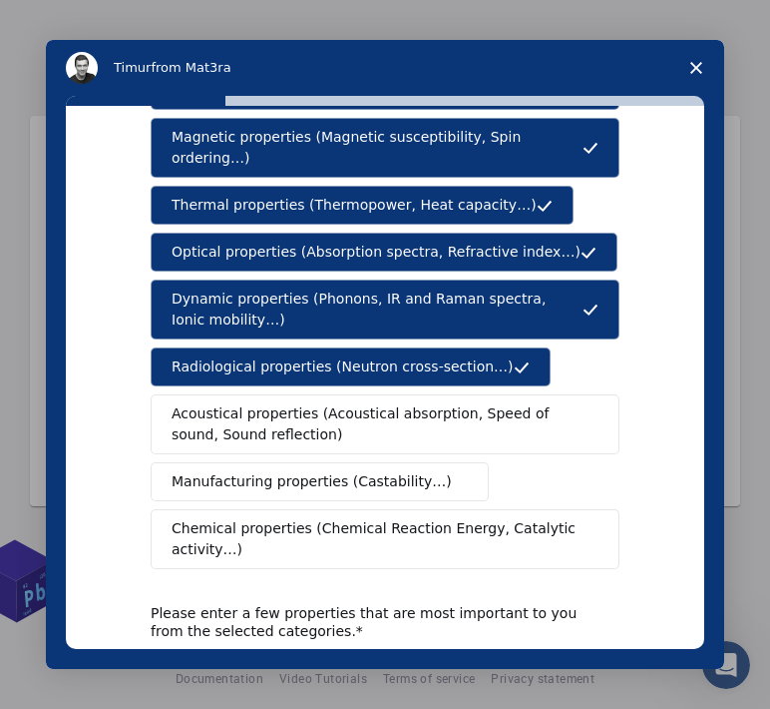
click at [347, 403] on span "Acoustical properties (Acoustical absorption, Speed of sound, Sound reflection)" at bounding box center [379, 424] width 415 height 42
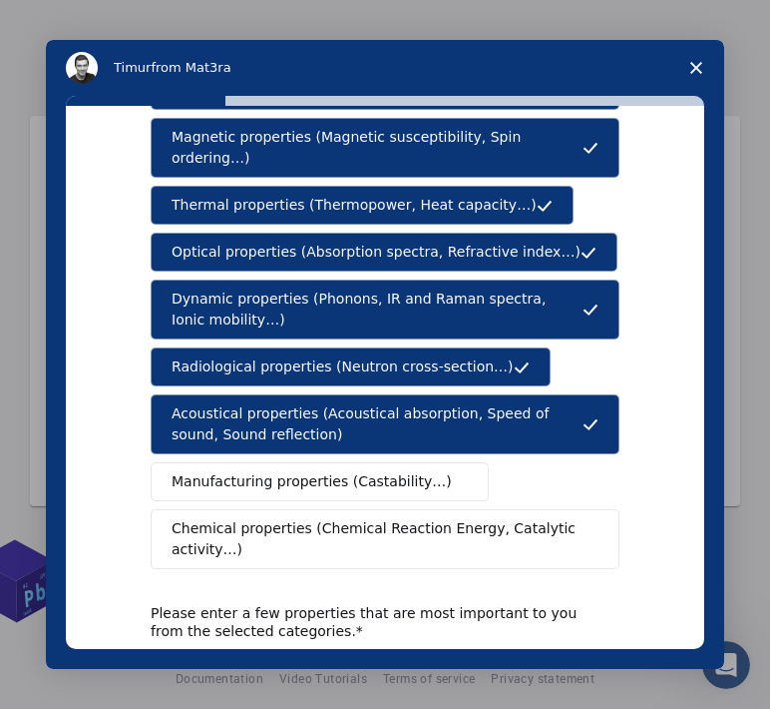
click at [365, 471] on span "Manufacturing properties (Castability…)" at bounding box center [312, 481] width 280 height 21
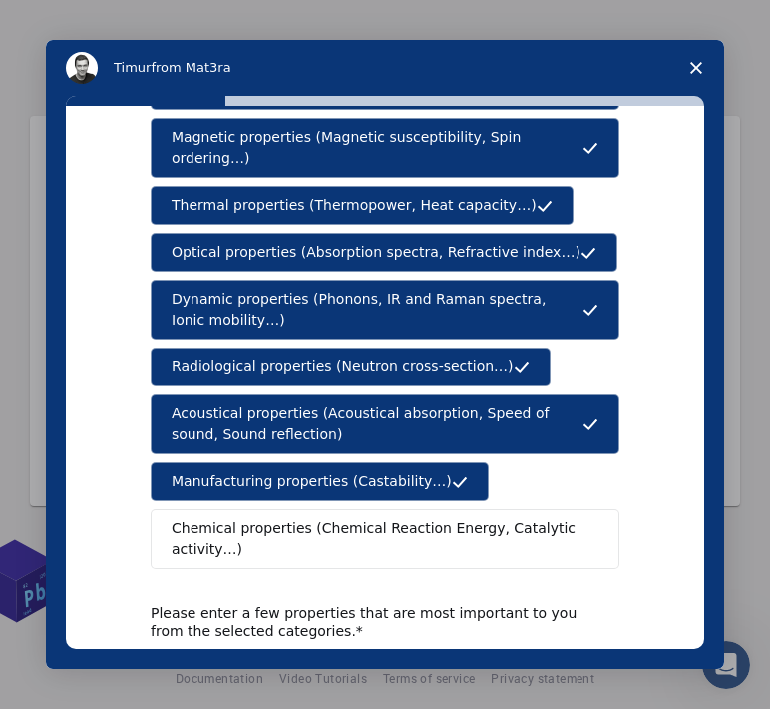
drag, startPoint x: 365, startPoint y: 504, endPoint x: 359, endPoint y: 513, distance: 10.8
click at [364, 518] on span "Chemical properties (Chemical Reaction Energy, Catalytic activity…)" at bounding box center [378, 539] width 413 height 42
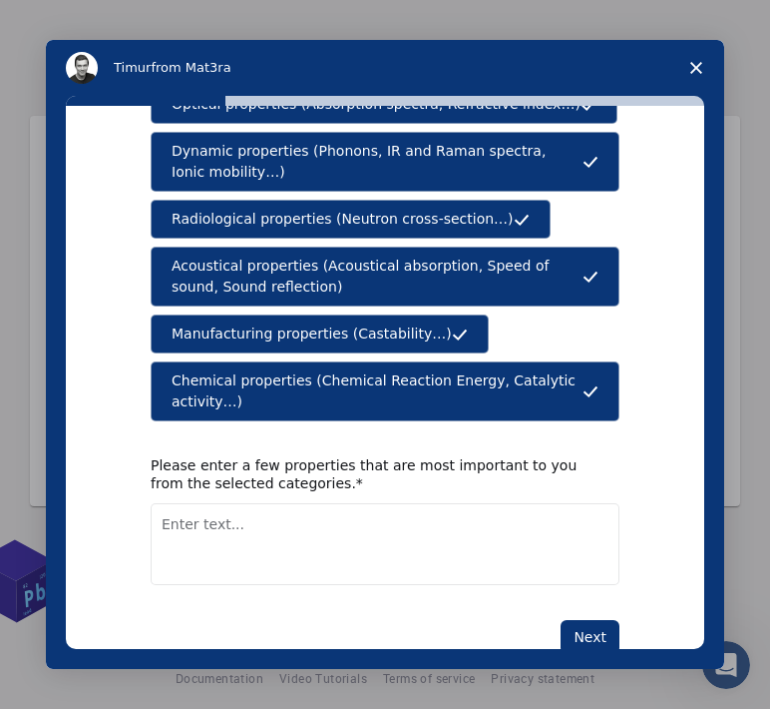
scroll to position [353, 0]
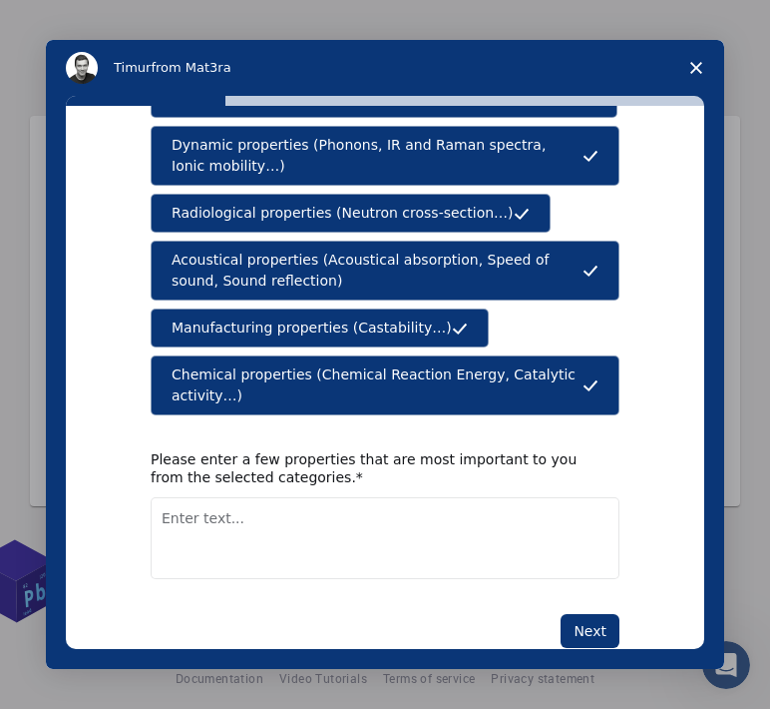
drag, startPoint x: 587, startPoint y: 580, endPoint x: 255, endPoint y: 344, distance: 406.5
click at [255, 344] on div "What type(s) of properties are you interested in? Mechanical properties (Surfac…" at bounding box center [385, 223] width 469 height 847
click at [588, 614] on button "Next" at bounding box center [590, 631] width 59 height 34
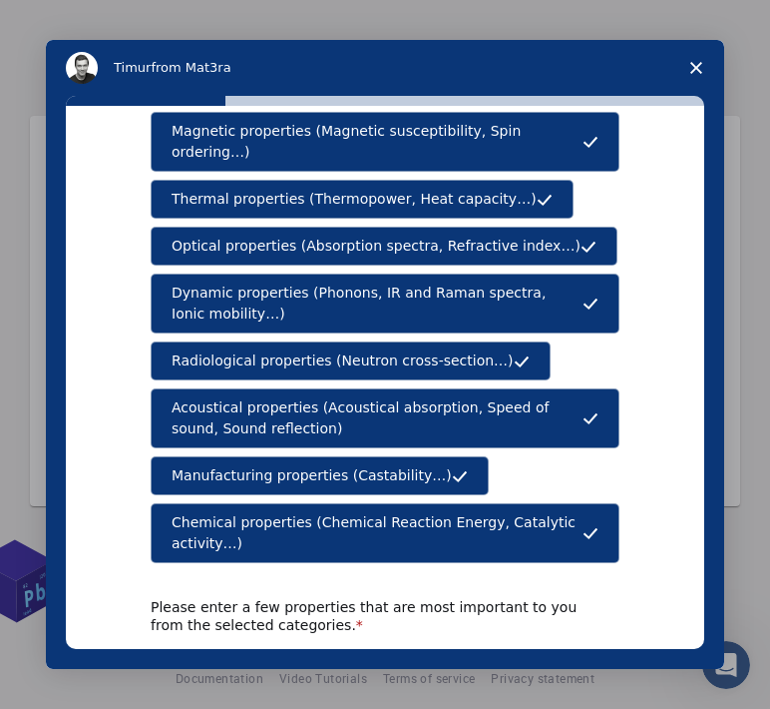
scroll to position [253, 0]
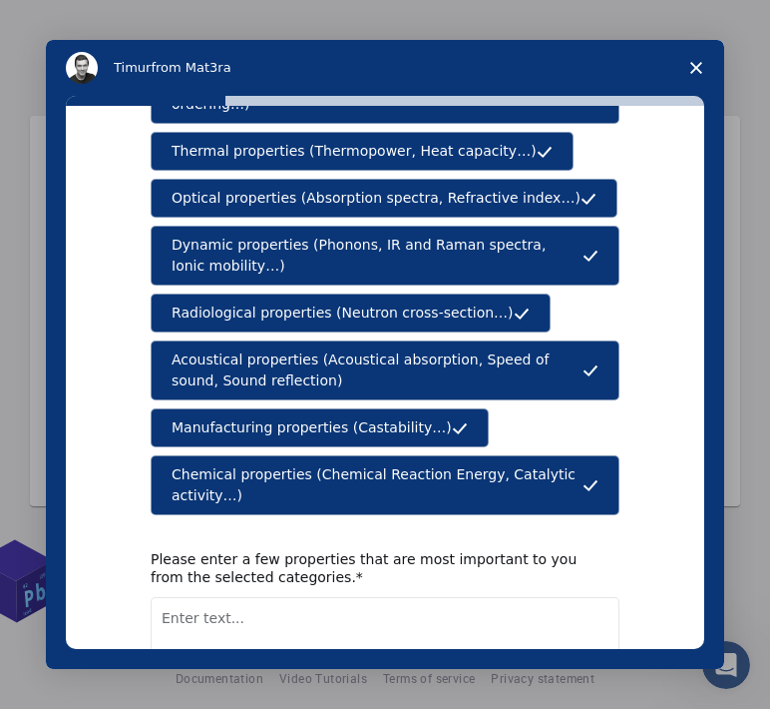
click at [275, 604] on textarea "Enter text..." at bounding box center [385, 638] width 469 height 82
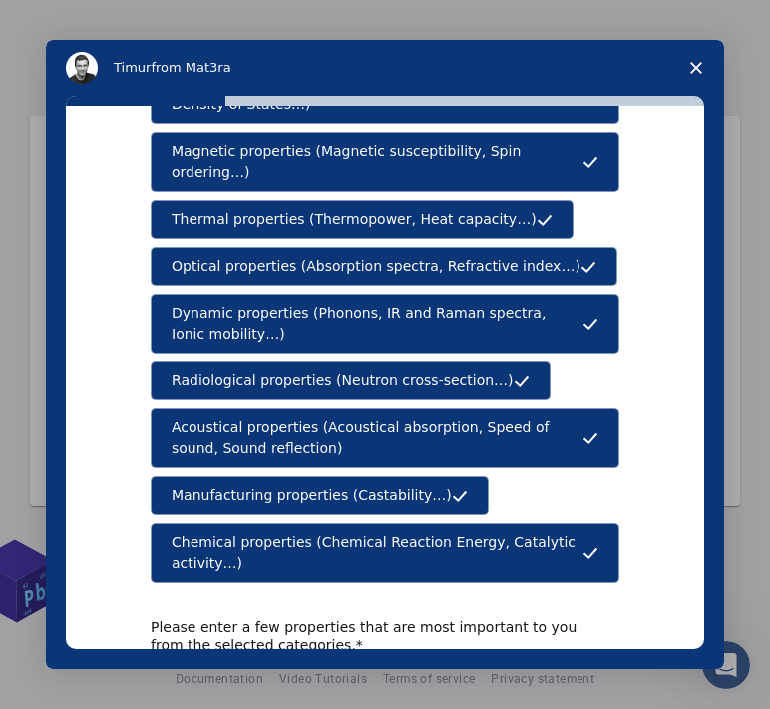
scroll to position [353, 0]
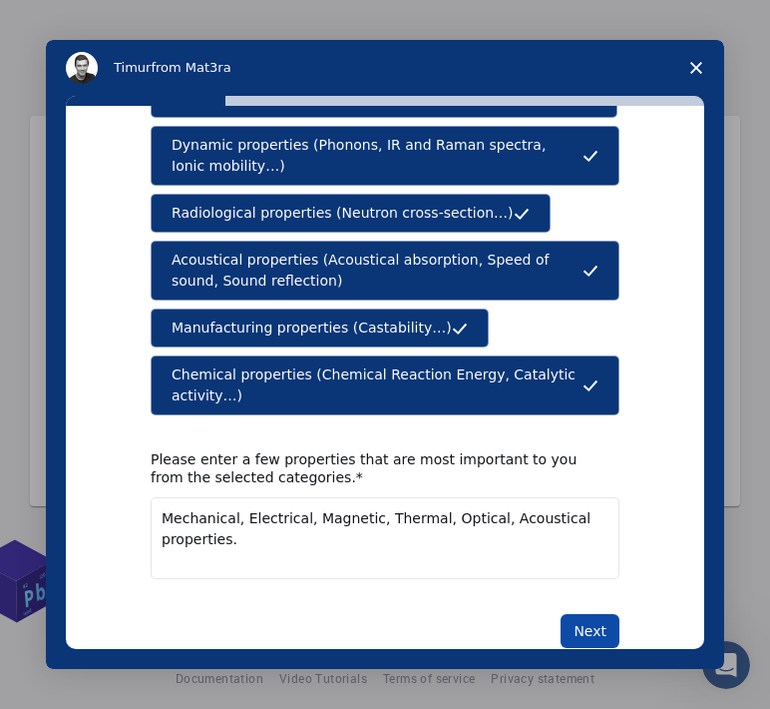
type textarea "Mechanical, Electrical, Magnetic, Thermal, Optical, Acoustical properties."
click at [582, 614] on button "Next" at bounding box center [590, 631] width 59 height 34
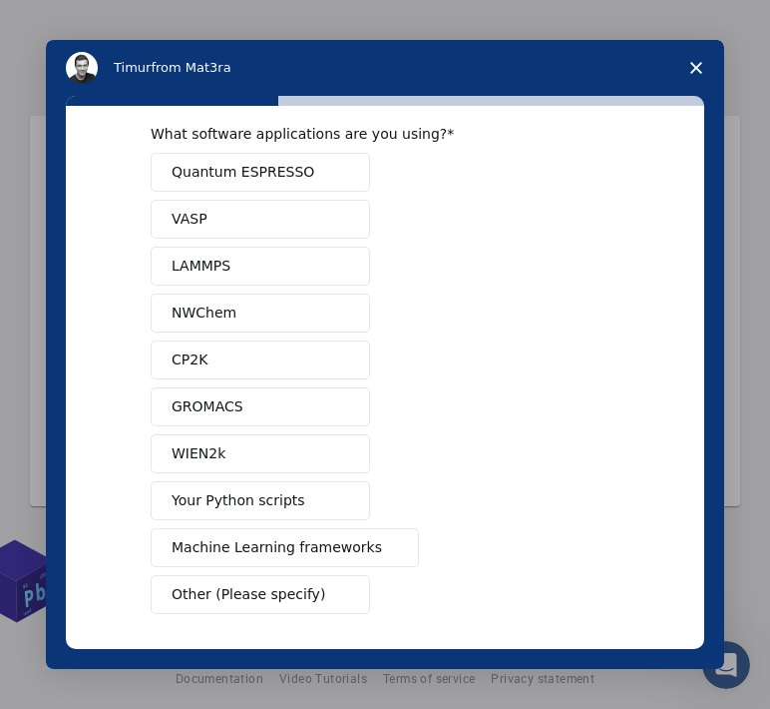
scroll to position [0, 0]
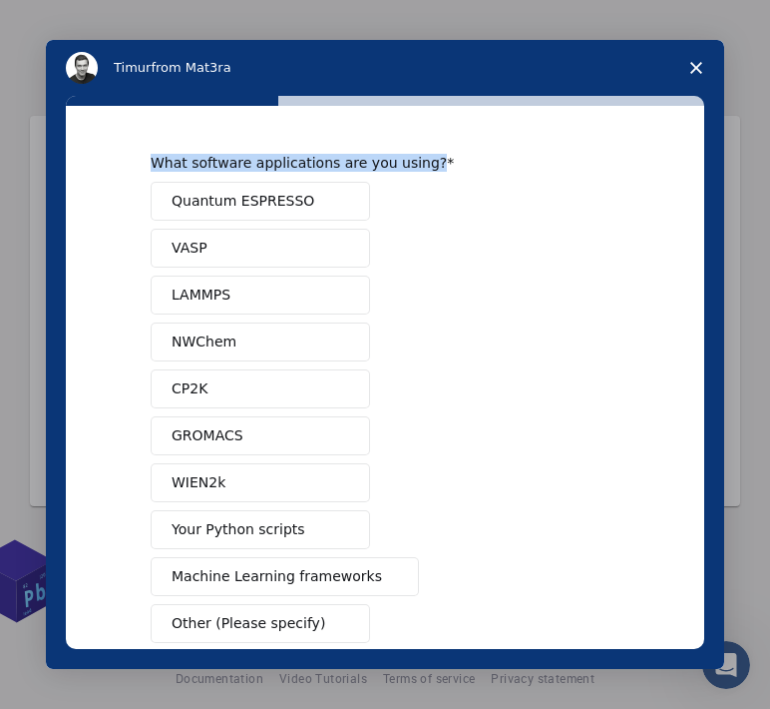
drag, startPoint x: 408, startPoint y: 165, endPoint x: 124, endPoint y: 163, distance: 284.4
click at [124, 163] on div "What software applications are you using? Quantum ESPRESSO VASP LAMMPS NWChem C…" at bounding box center [385, 377] width 639 height 543
copy div "What software applications are you using?"
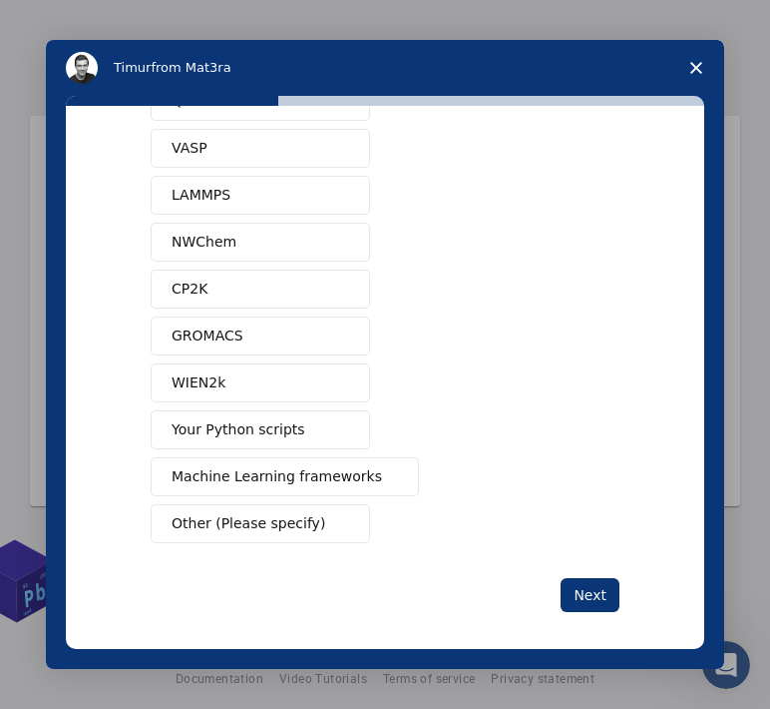
scroll to position [107, 0]
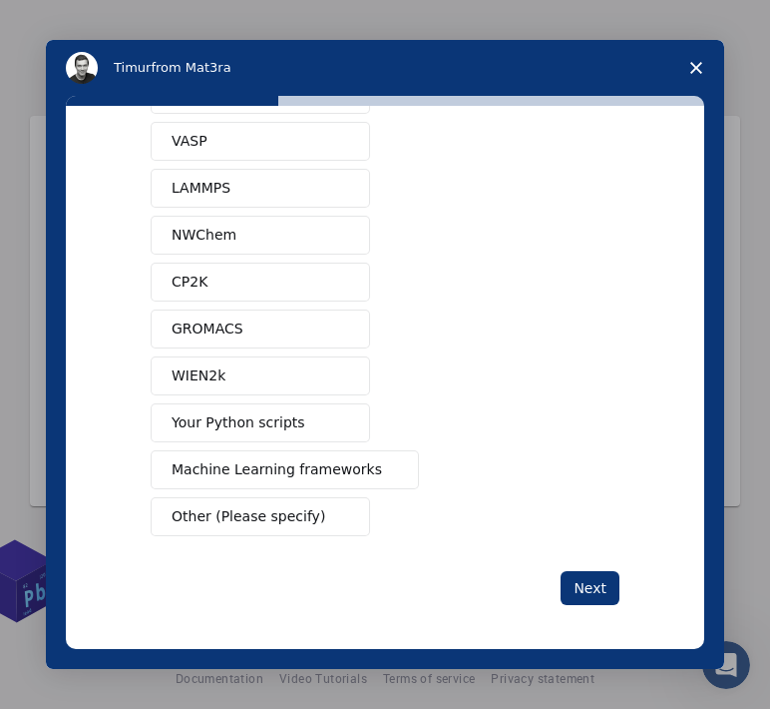
drag, startPoint x: 437, startPoint y: 72, endPoint x: 524, endPoint y: 51, distance: 89.3
click at [524, 52] on div "[PERSON_NAME] from Mat3ra" at bounding box center [385, 68] width 639 height 32
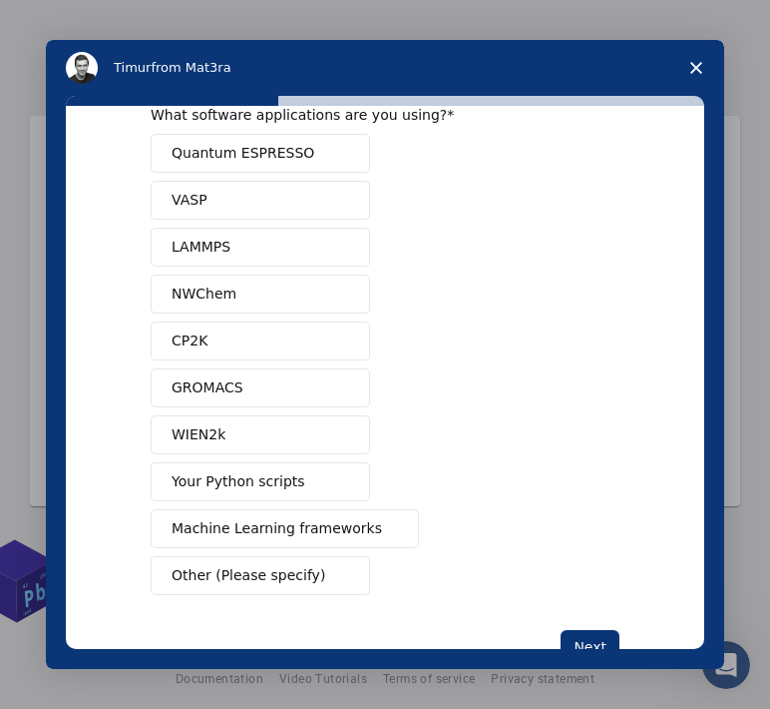
scroll to position [0, 0]
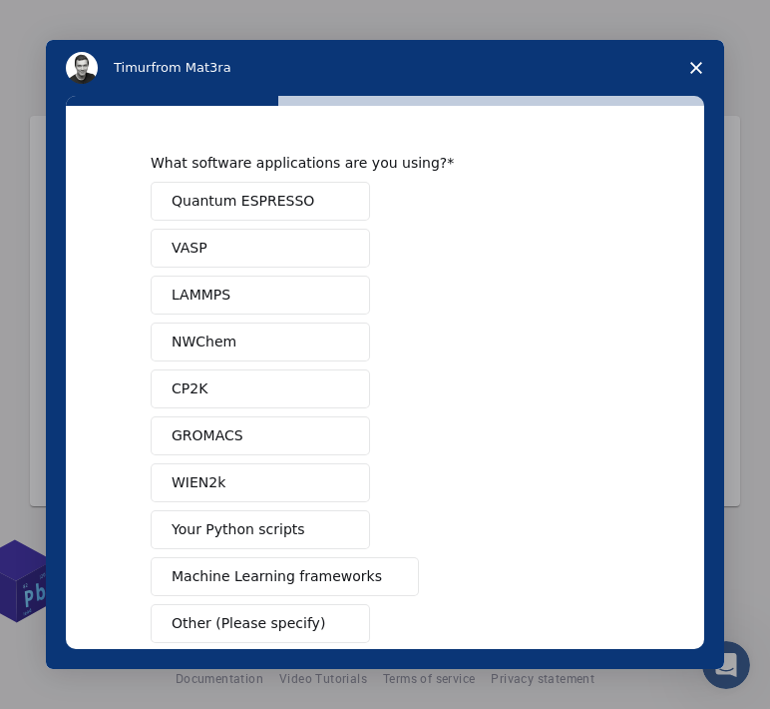
click at [238, 201] on span "Quantum ESPRESSO" at bounding box center [243, 201] width 143 height 21
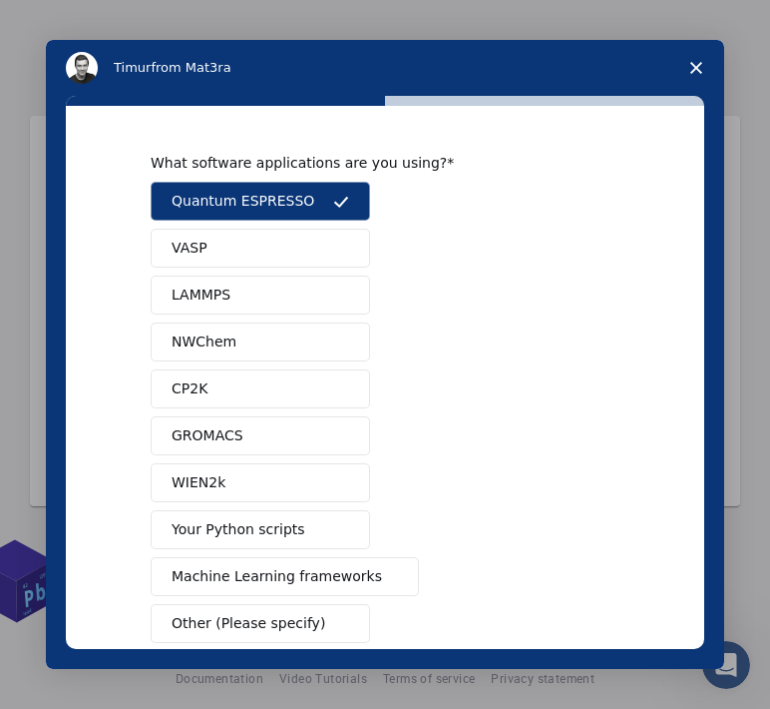
click at [198, 299] on span "LAMMPS" at bounding box center [201, 294] width 59 height 21
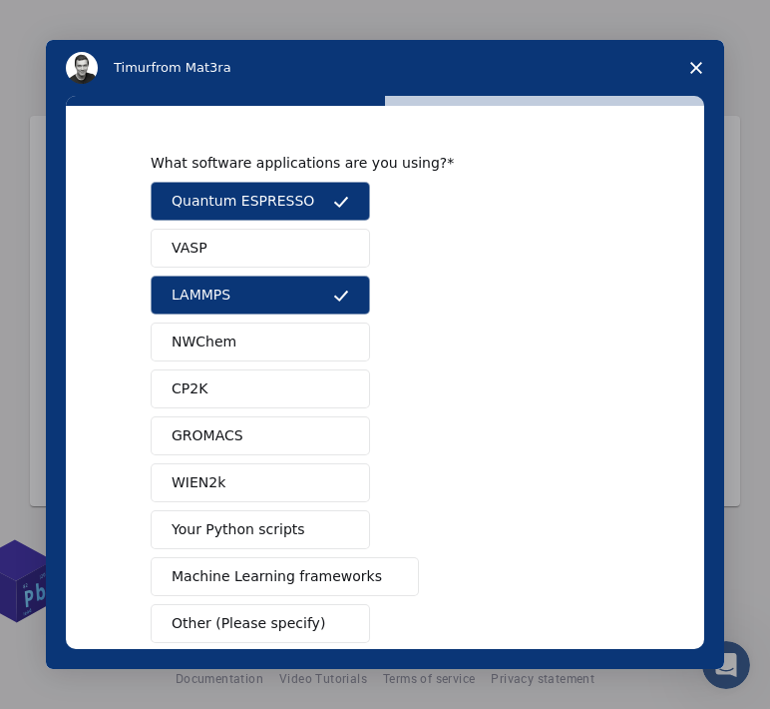
click at [206, 340] on span "NWChem" at bounding box center [204, 341] width 65 height 21
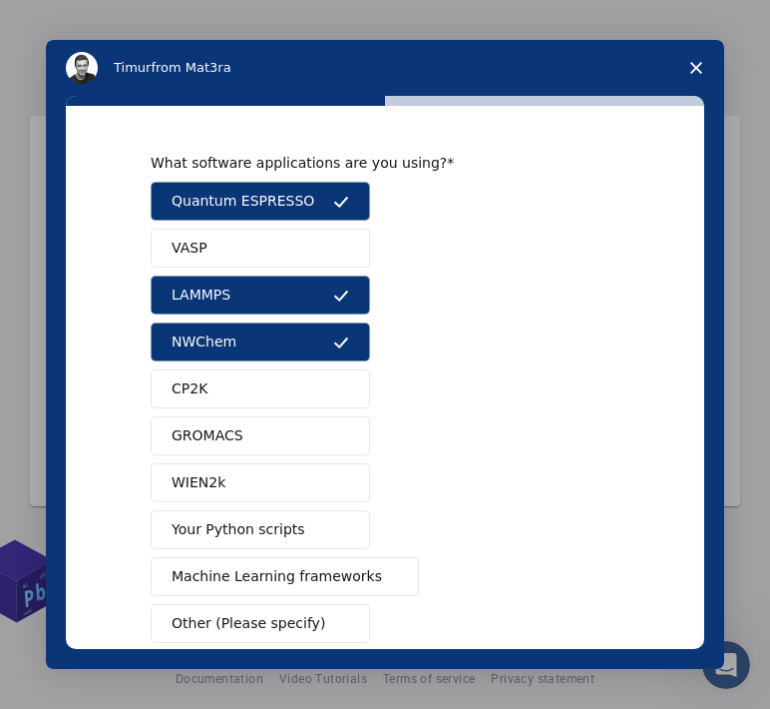
click at [204, 390] on button "CP2K" at bounding box center [261, 388] width 220 height 39
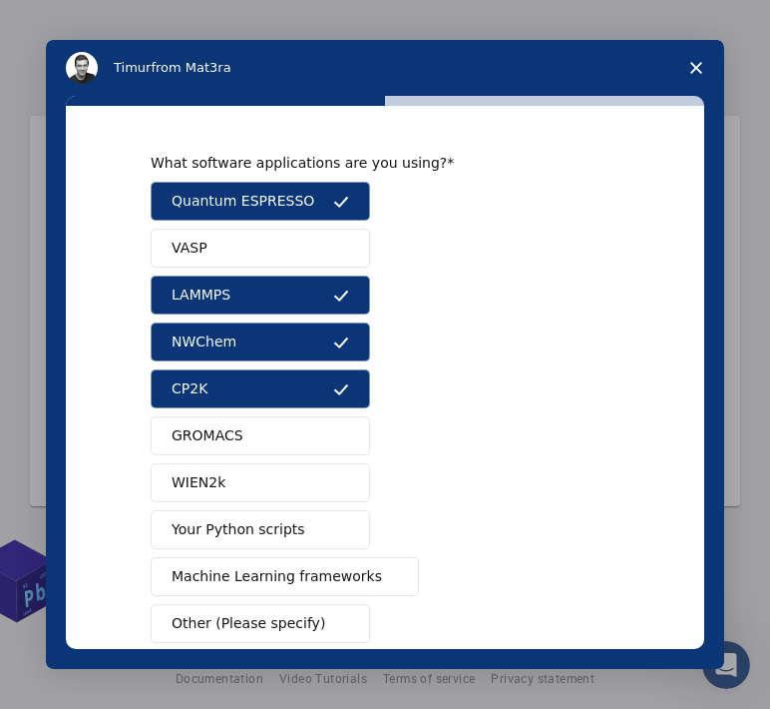
click at [216, 436] on span "GROMACS" at bounding box center [208, 435] width 72 height 21
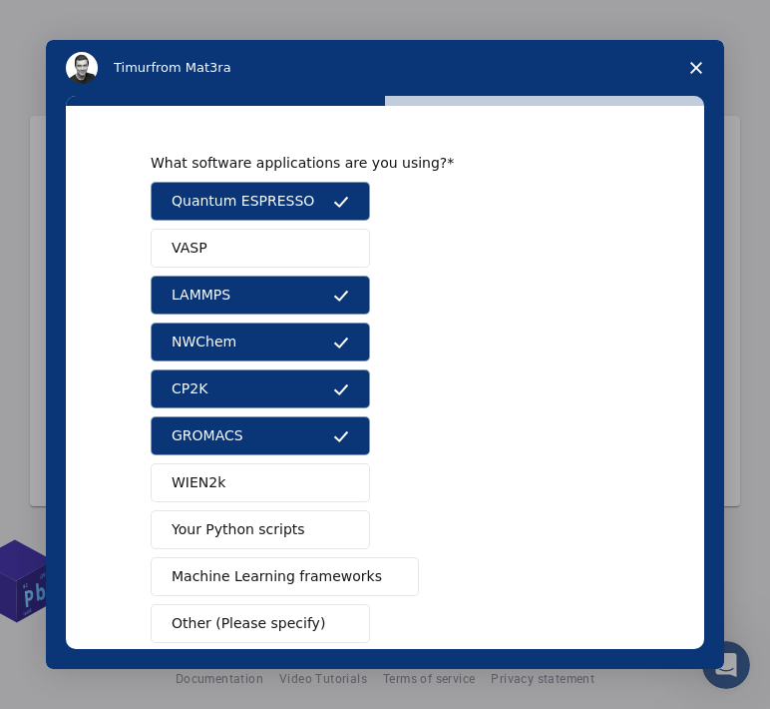
click at [179, 521] on span "Your Python scripts" at bounding box center [239, 529] width 134 height 21
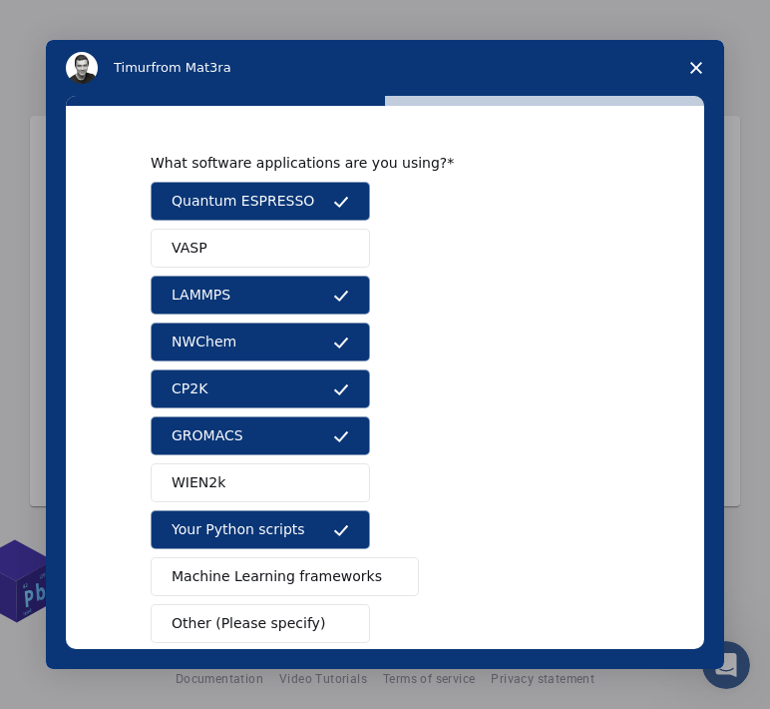
click at [259, 579] on span "Machine Learning frameworks" at bounding box center [277, 576] width 211 height 21
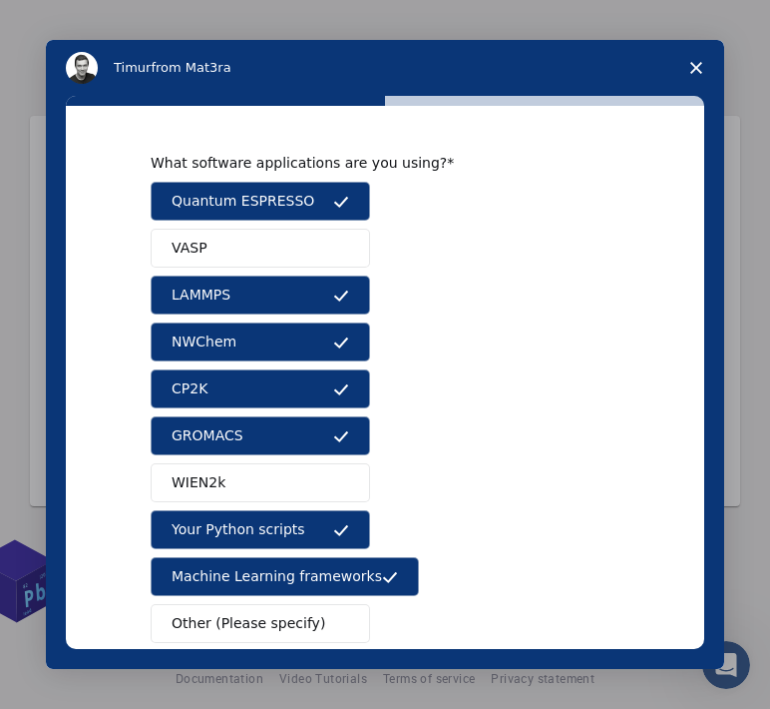
scroll to position [107, 0]
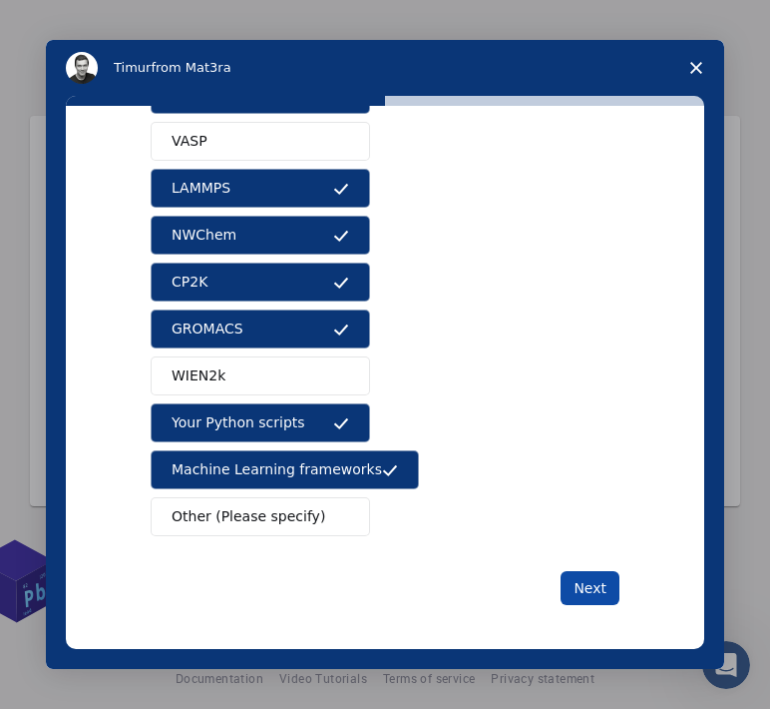
click at [590, 577] on button "Next" at bounding box center [590, 588] width 59 height 34
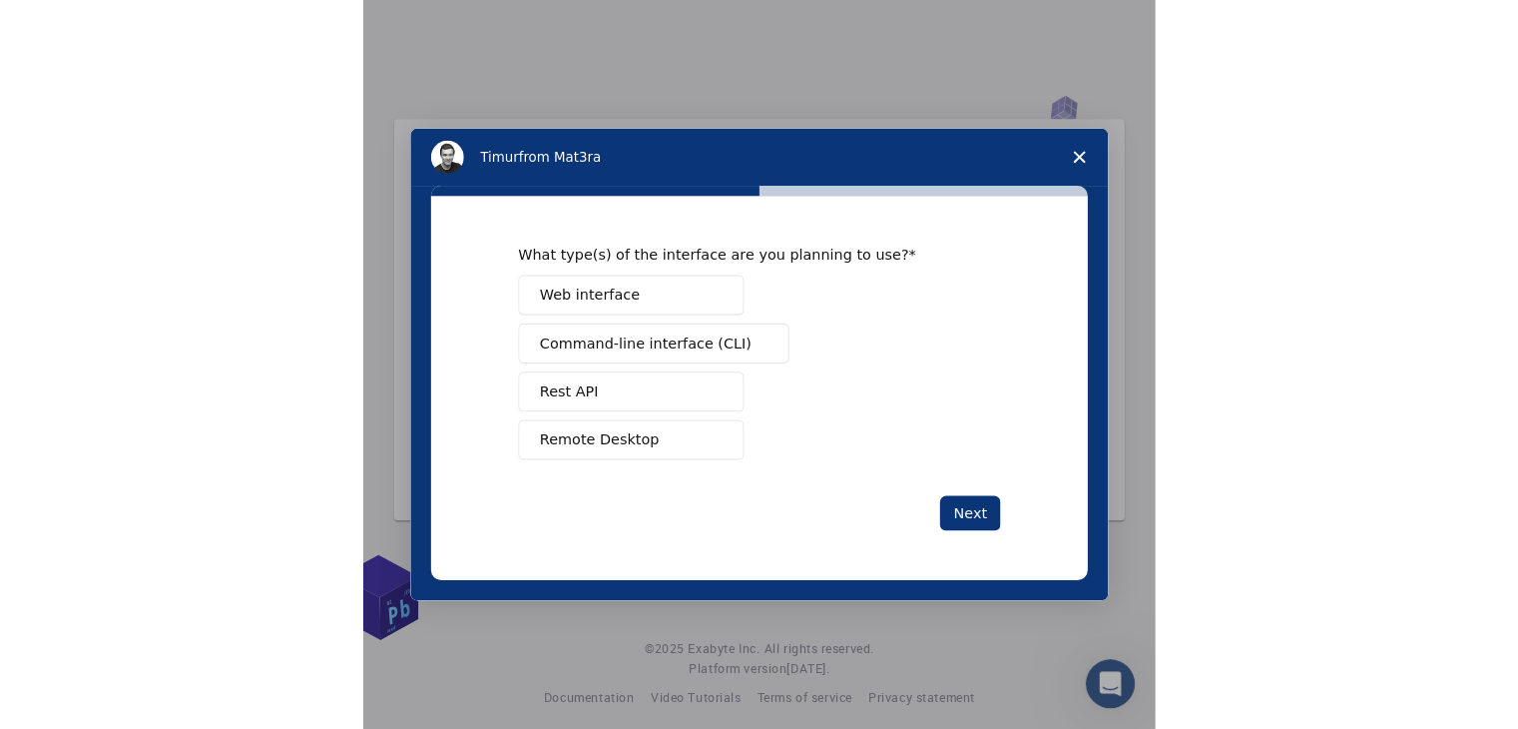
scroll to position [0, 0]
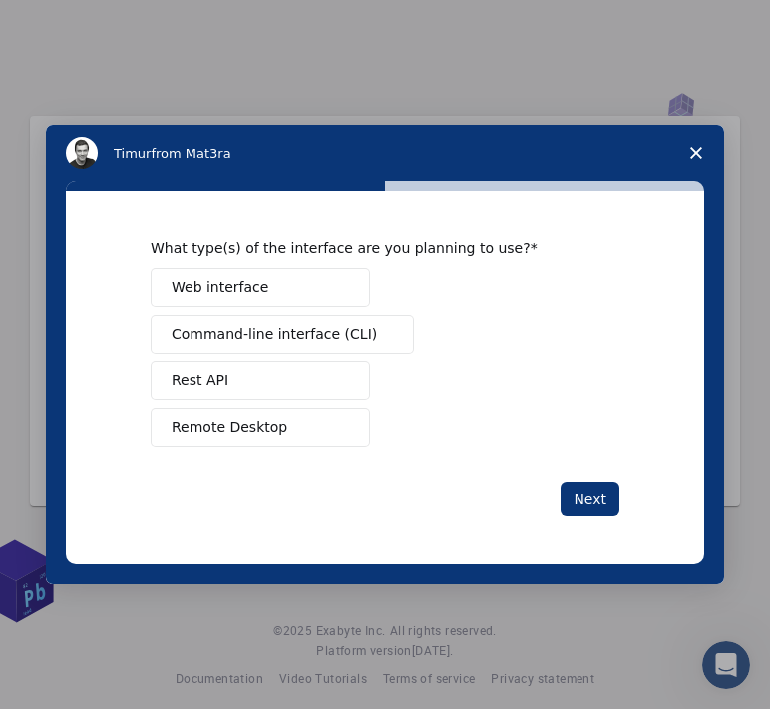
click at [472, 252] on div "What type(s) of the interface are you planning to use?" at bounding box center [370, 248] width 439 height 18
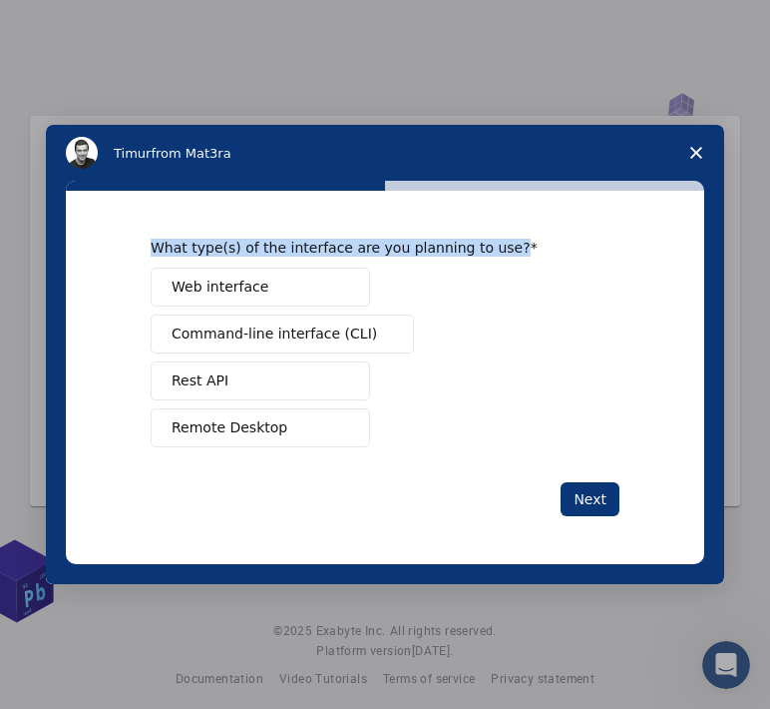
drag, startPoint x: 480, startPoint y: 245, endPoint x: 143, endPoint y: 248, distance: 337.3
click at [143, 248] on div "What type(s) of the interface are you planning to use? Web interface Command-li…" at bounding box center [385, 377] width 639 height 372
copy div "What type(s) of the interface are you planning to use?"
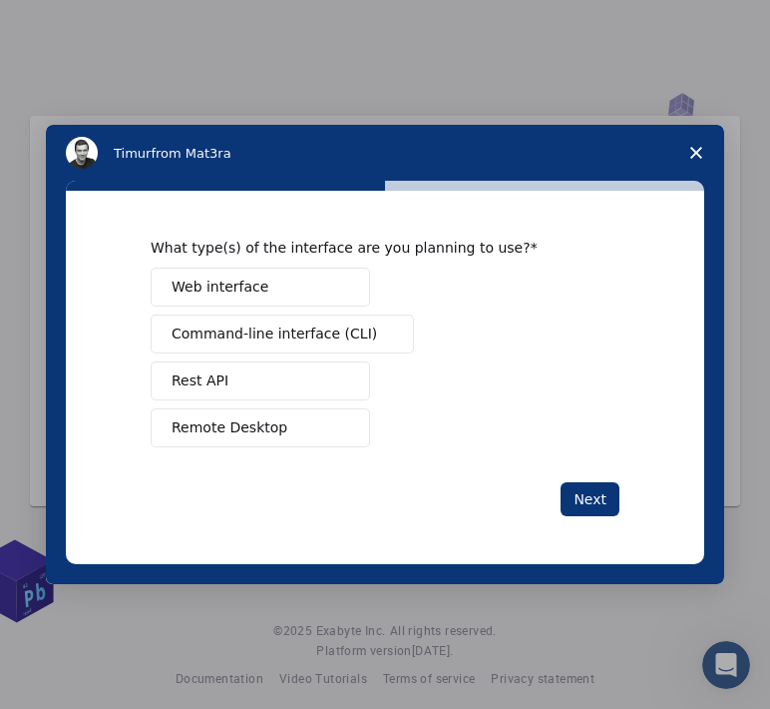
click at [559, 279] on div "Web interface Command-line interface (CLI) Rest API Remote Desktop" at bounding box center [385, 357] width 469 height 180
click at [277, 296] on button "Web interface" at bounding box center [261, 286] width 220 height 39
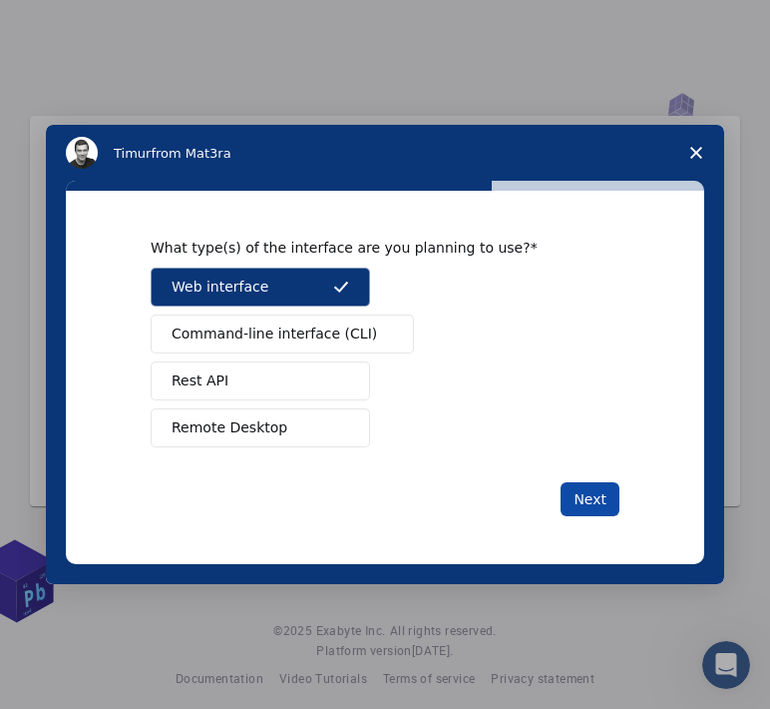
click at [587, 500] on button "Next" at bounding box center [590, 499] width 59 height 34
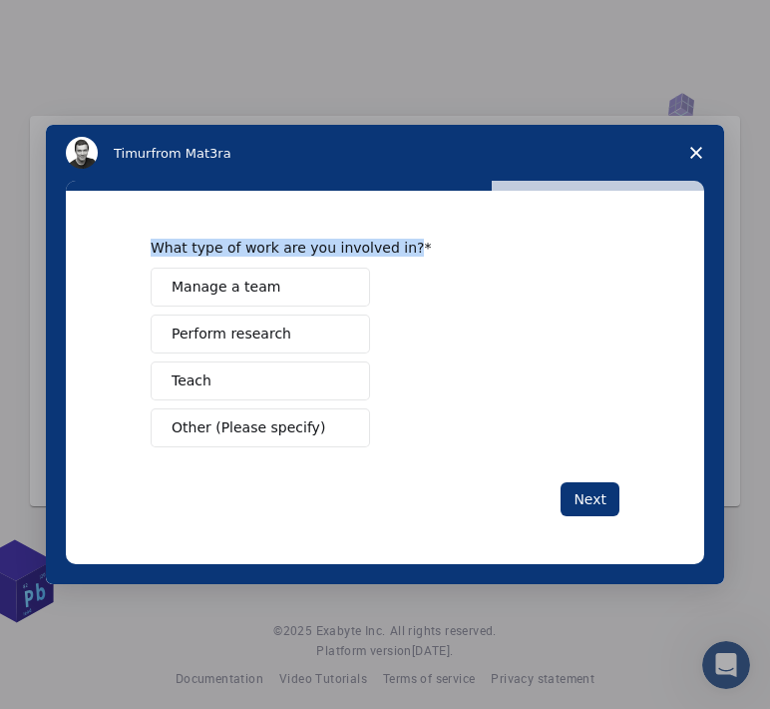
drag, startPoint x: 149, startPoint y: 247, endPoint x: 394, endPoint y: 253, distance: 245.6
click at [394, 253] on div "What type of work are you involved in? Manage a team Perform research Teach Oth…" at bounding box center [385, 377] width 639 height 372
copy div "What type of work are you involved in?"
click at [241, 329] on span "Perform research" at bounding box center [232, 333] width 120 height 21
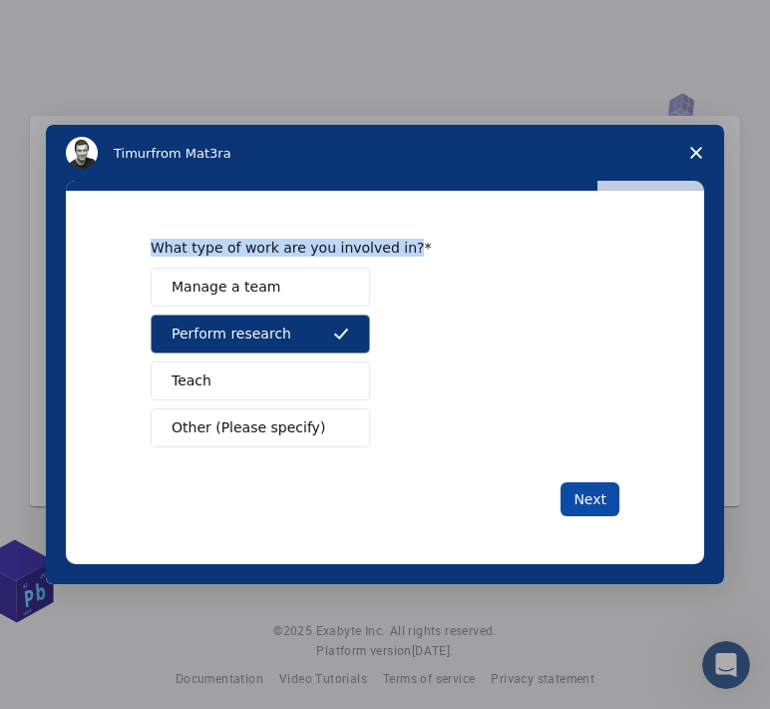
click at [595, 506] on button "Next" at bounding box center [590, 499] width 59 height 34
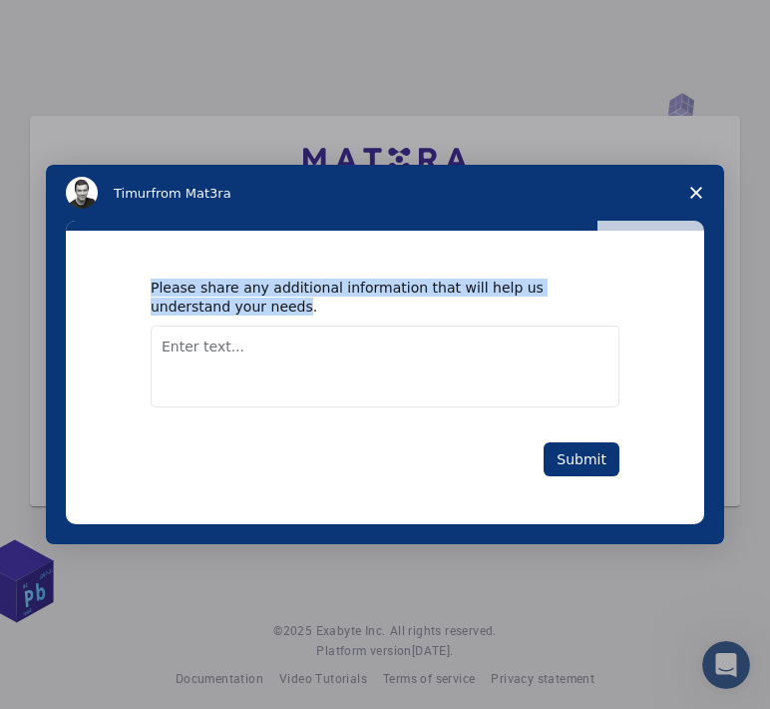
drag, startPoint x: 219, startPoint y: 312, endPoint x: 151, endPoint y: 281, distance: 74.6
click at [151, 281] on div "Please share any additional information that will help us understand your needs." at bounding box center [370, 296] width 439 height 36
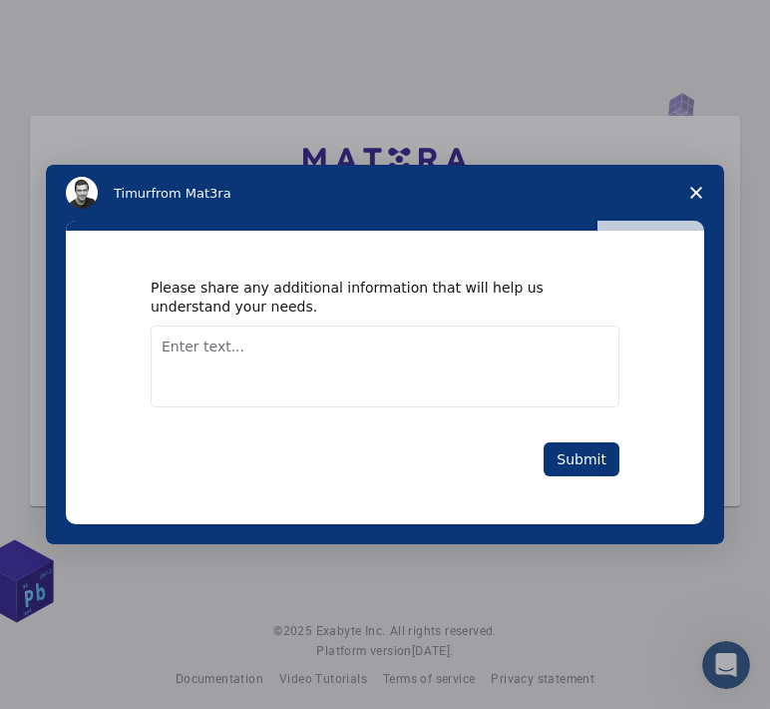
click at [244, 312] on div "Please share any additional information that will help us understand your needs." at bounding box center [370, 296] width 439 height 36
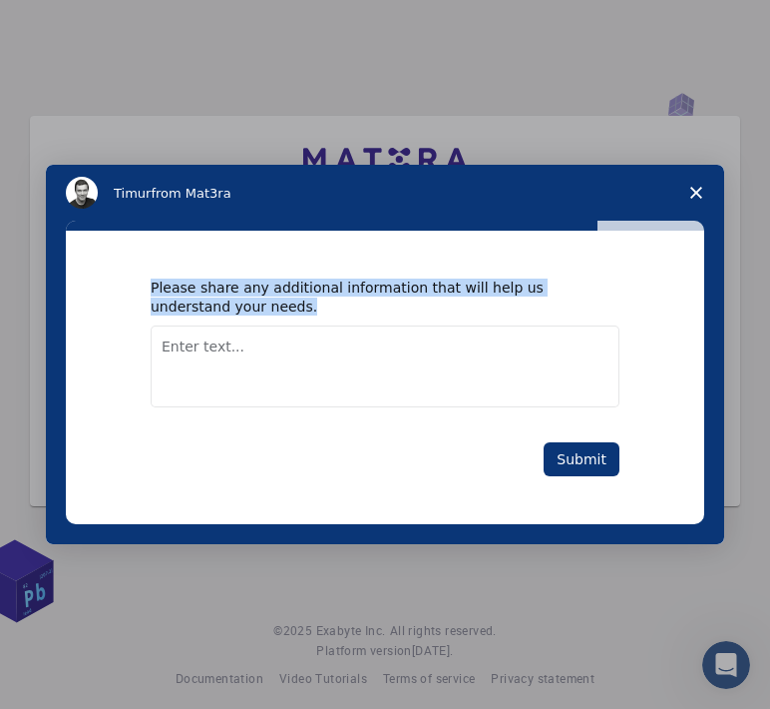
drag, startPoint x: 232, startPoint y: 309, endPoint x: 140, endPoint y: 291, distance: 93.6
click at [140, 291] on div "Please share any additional information that will help us understand your needs…" at bounding box center [385, 377] width 639 height 292
copy div "Please share any additional information that will help us understand your needs."
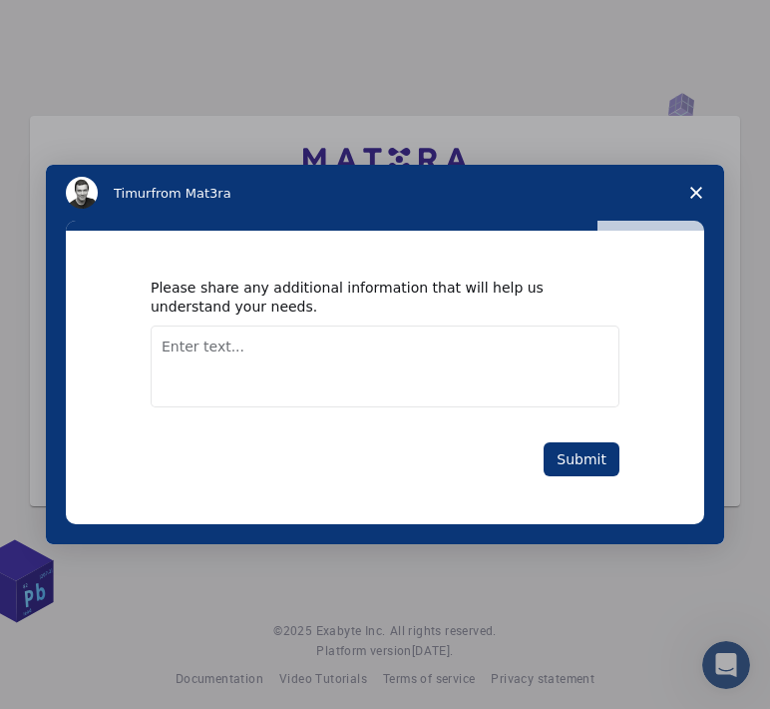
click at [229, 369] on textarea "Enter text..." at bounding box center [385, 366] width 469 height 82
paste textarea "“I am a mechanical engineer and consultant, exploring material simulations main…"
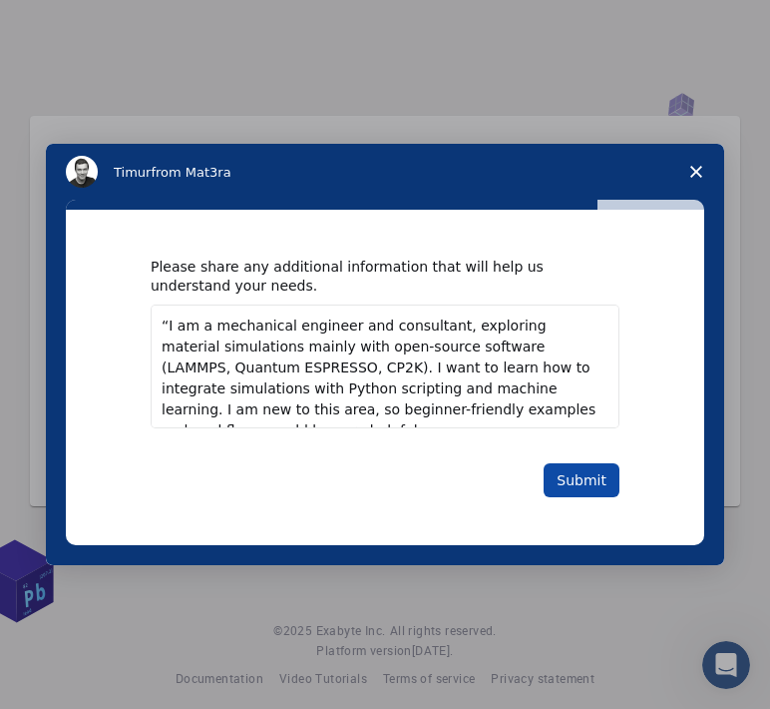
type textarea "“I am a mechanical engineer and consultant, exploring material simulations main…"
click at [607, 488] on button "Submit" at bounding box center [582, 480] width 76 height 34
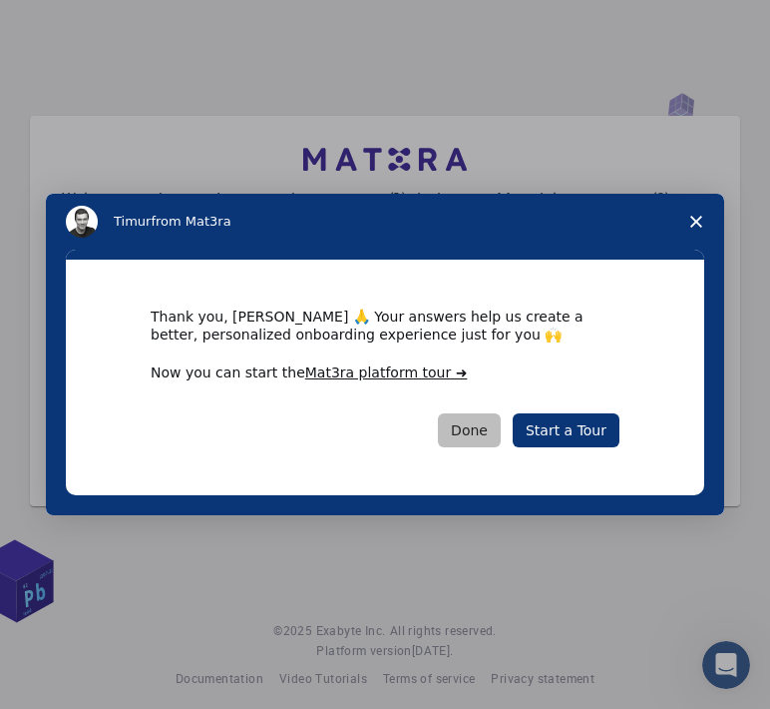
click at [483, 423] on button "Done" at bounding box center [469, 430] width 63 height 34
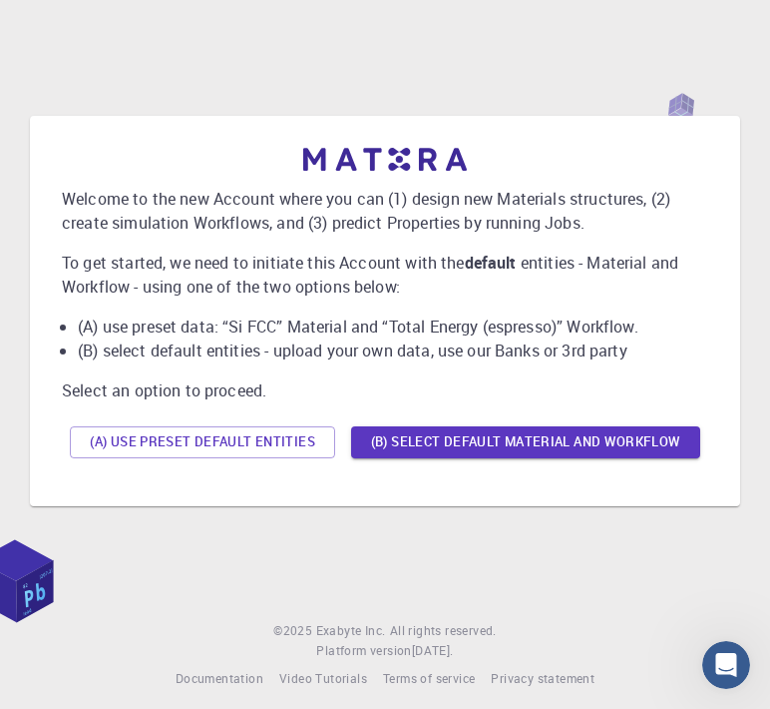
click at [301, 148] on div at bounding box center [385, 159] width 647 height 23
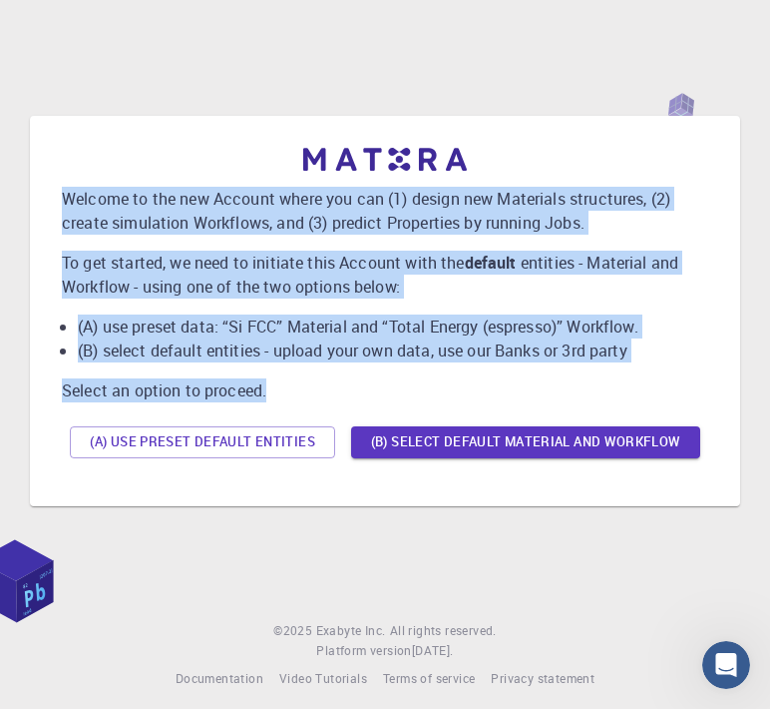
drag, startPoint x: 68, startPoint y: 194, endPoint x: 348, endPoint y: 376, distance: 334.7
click at [348, 376] on div "Welcome to the new Account where you can (1) design new Materials structures, (…" at bounding box center [385, 307] width 647 height 318
copy div "Welcome to the new Account where you can (1) design new Materials structures, (…"
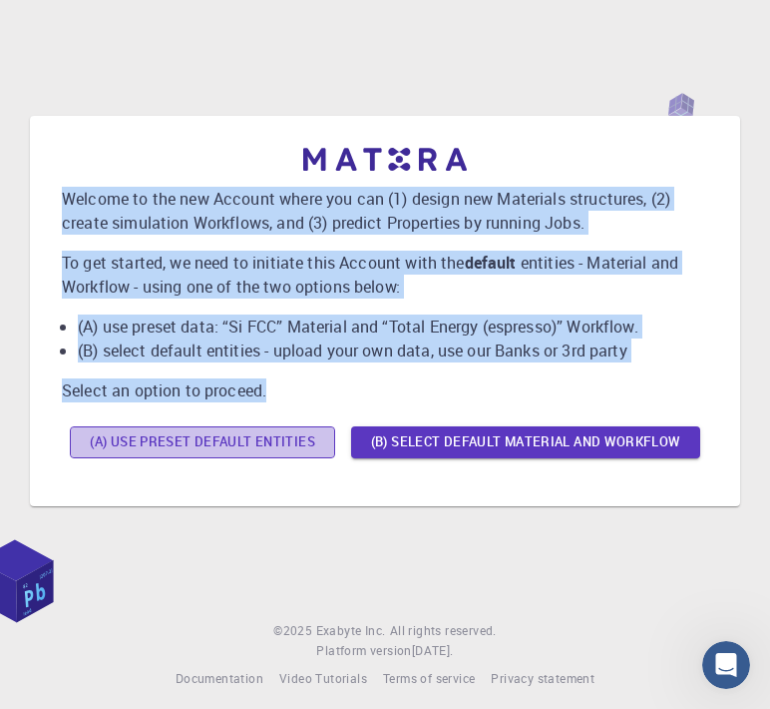
click at [168, 441] on button "(A) Use preset default entities" at bounding box center [202, 442] width 265 height 32
